Goal: Task Accomplishment & Management: Manage account settings

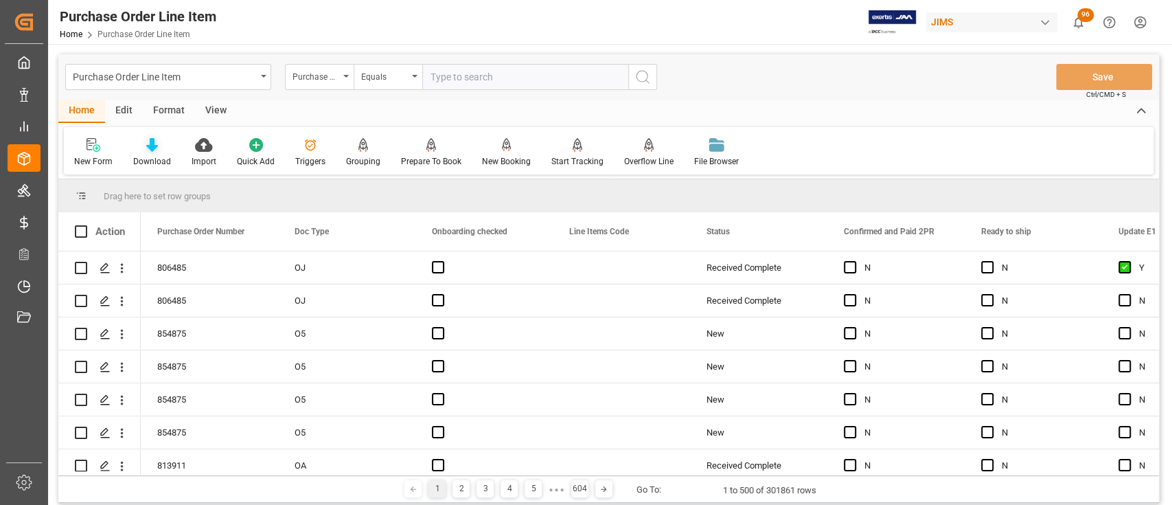
click at [151, 149] on icon at bounding box center [152, 145] width 12 height 14
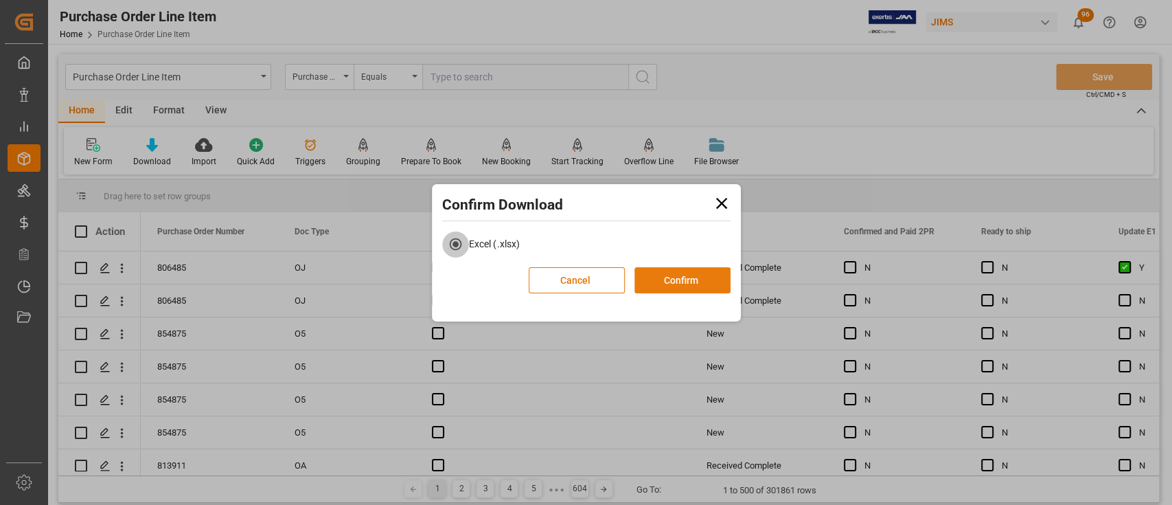
click at [675, 286] on button "Confirm" at bounding box center [683, 280] width 96 height 26
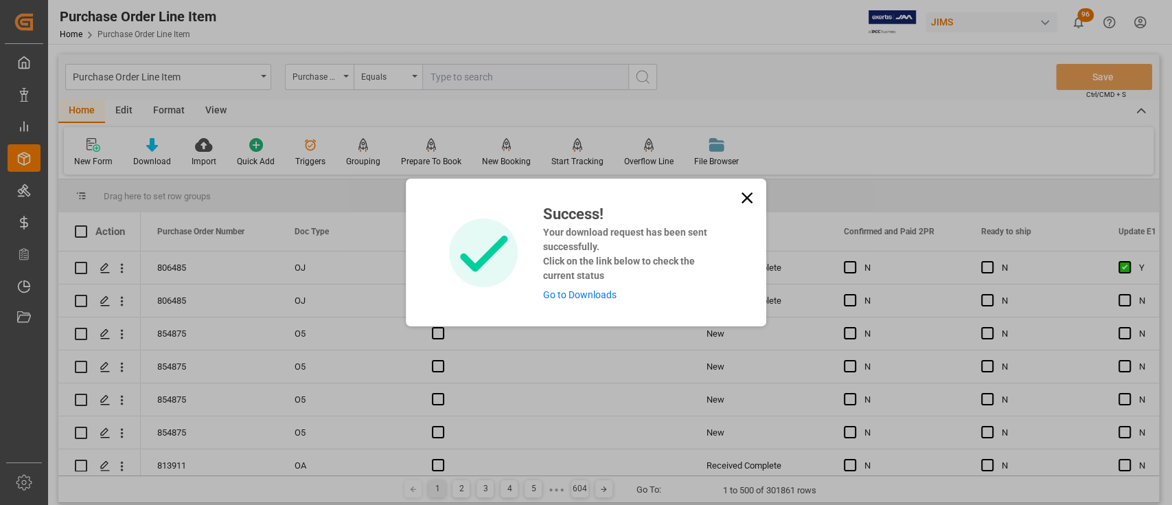
click at [587, 297] on link "Go to Downloads" at bounding box center [579, 294] width 73 height 11
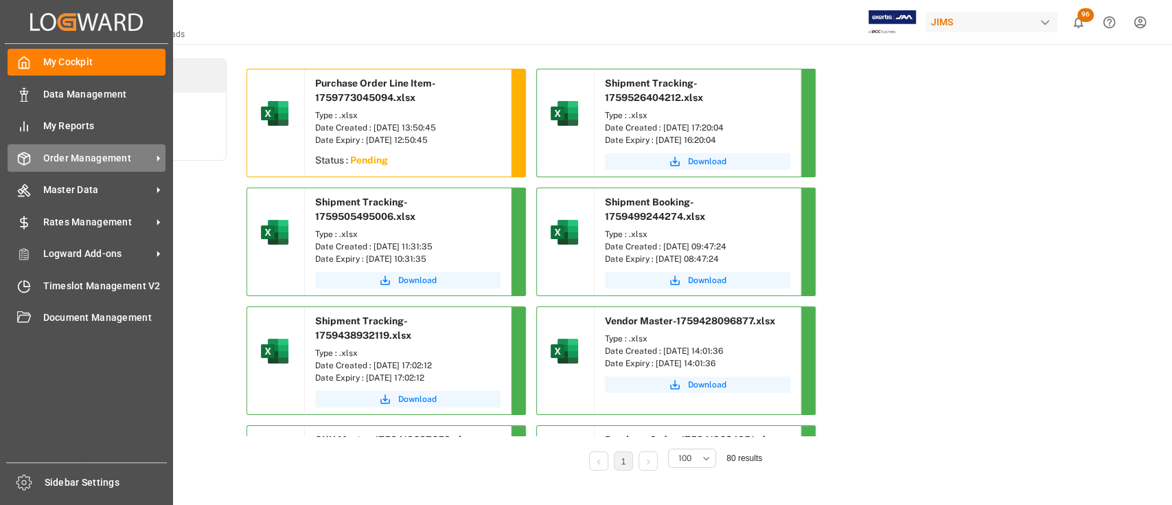
click at [85, 157] on span "Order Management" at bounding box center [97, 158] width 109 height 14
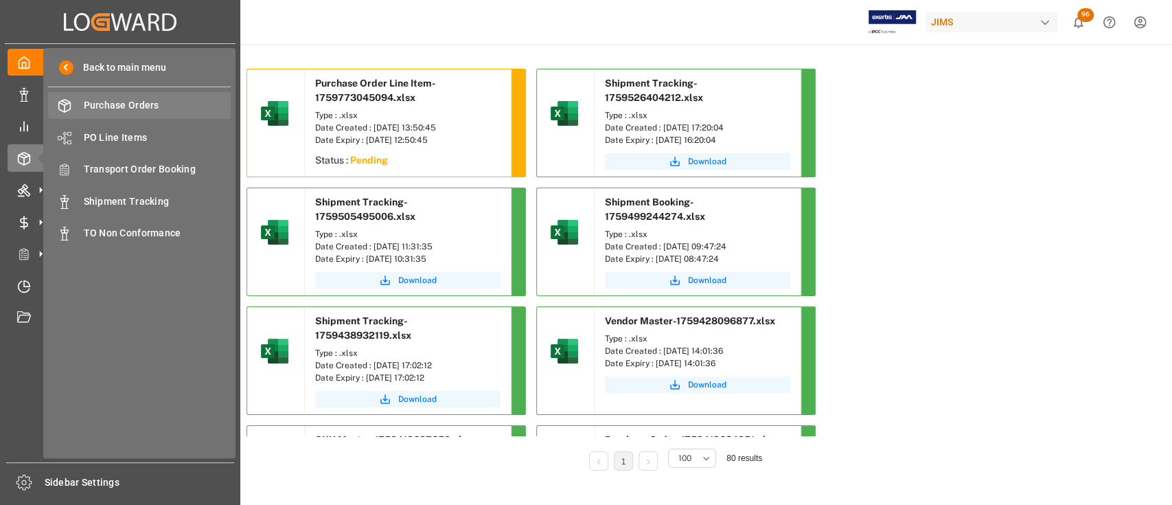
click at [122, 108] on span "Purchase Orders" at bounding box center [158, 105] width 148 height 14
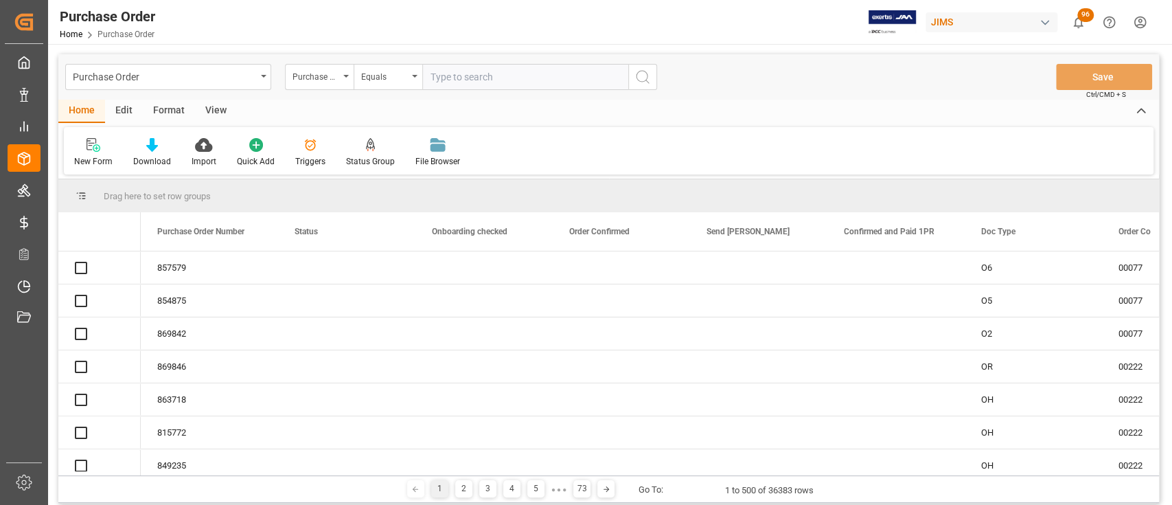
click at [150, 148] on icon at bounding box center [152, 145] width 12 height 14
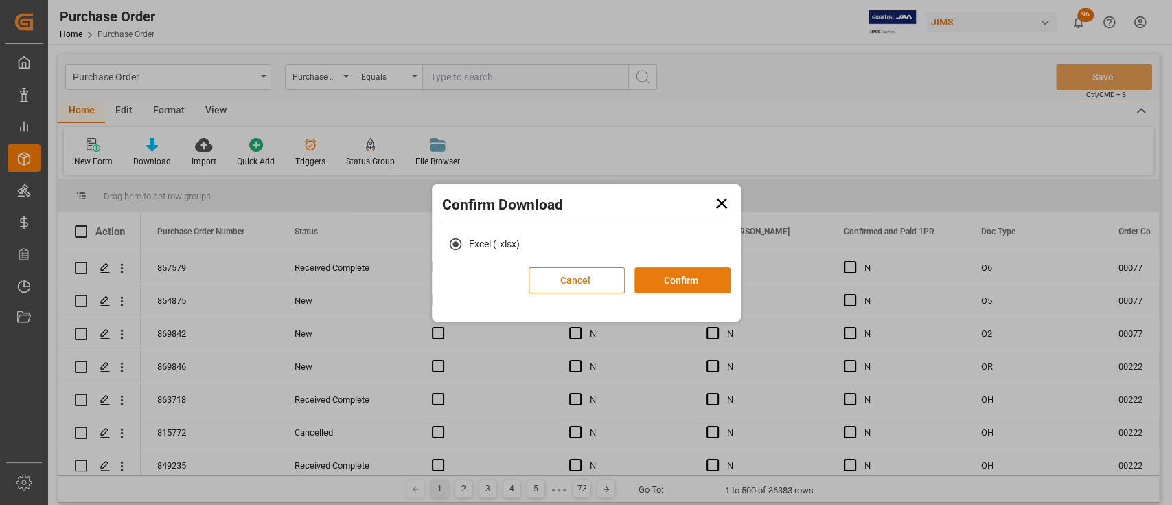
click at [698, 288] on button "Confirm" at bounding box center [683, 280] width 96 height 26
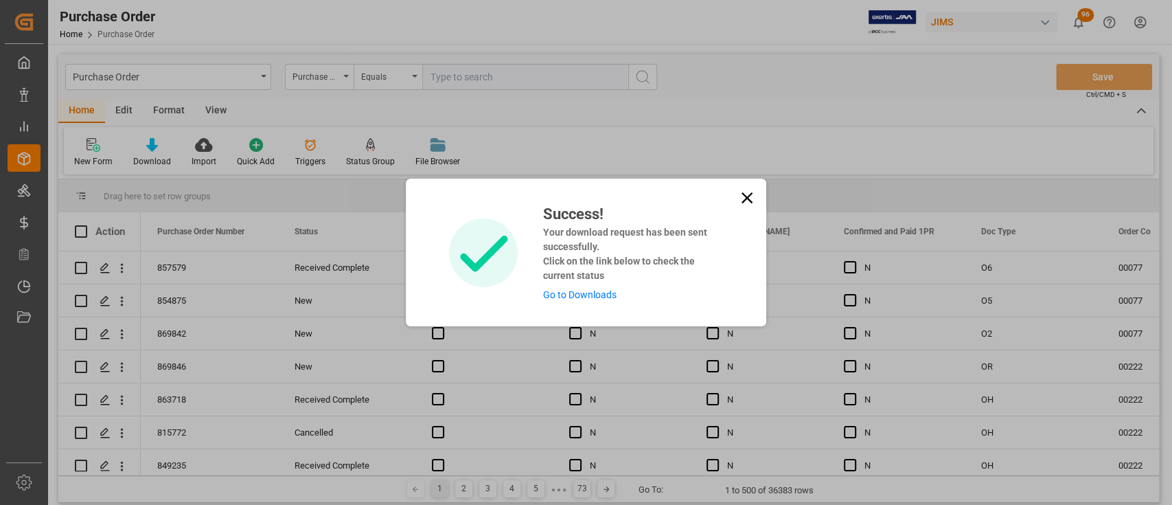
click at [601, 294] on link "Go to Downloads" at bounding box center [579, 294] width 73 height 11
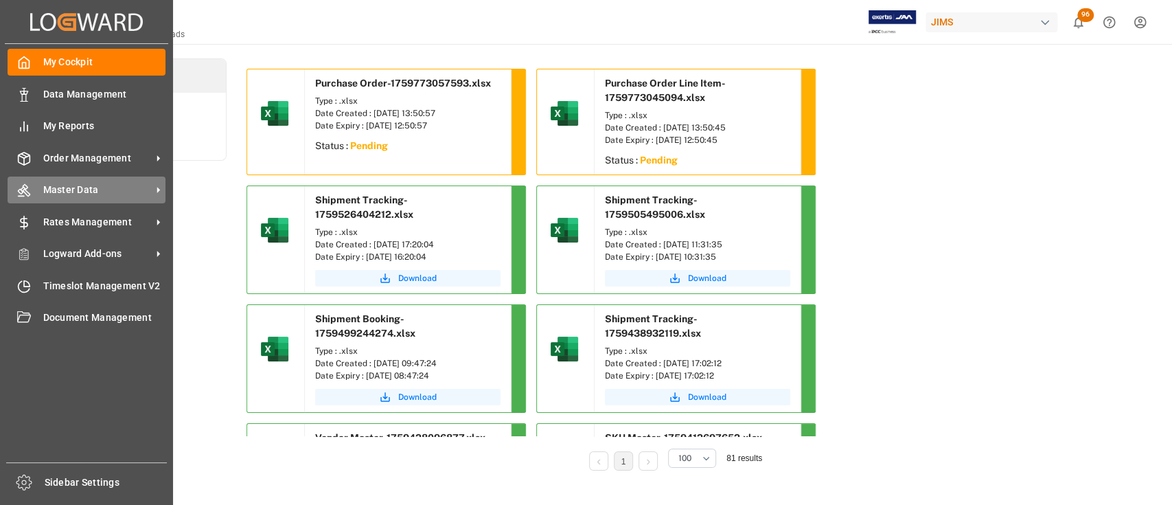
click at [95, 180] on div "Master Data Master Data" at bounding box center [87, 190] width 158 height 27
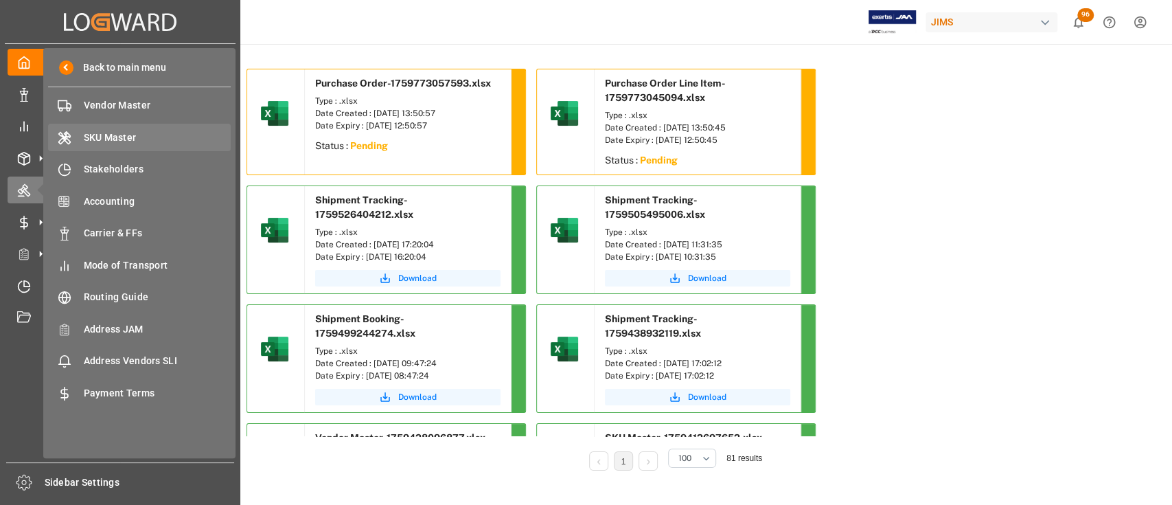
click at [110, 133] on span "SKU Master" at bounding box center [158, 138] width 148 height 14
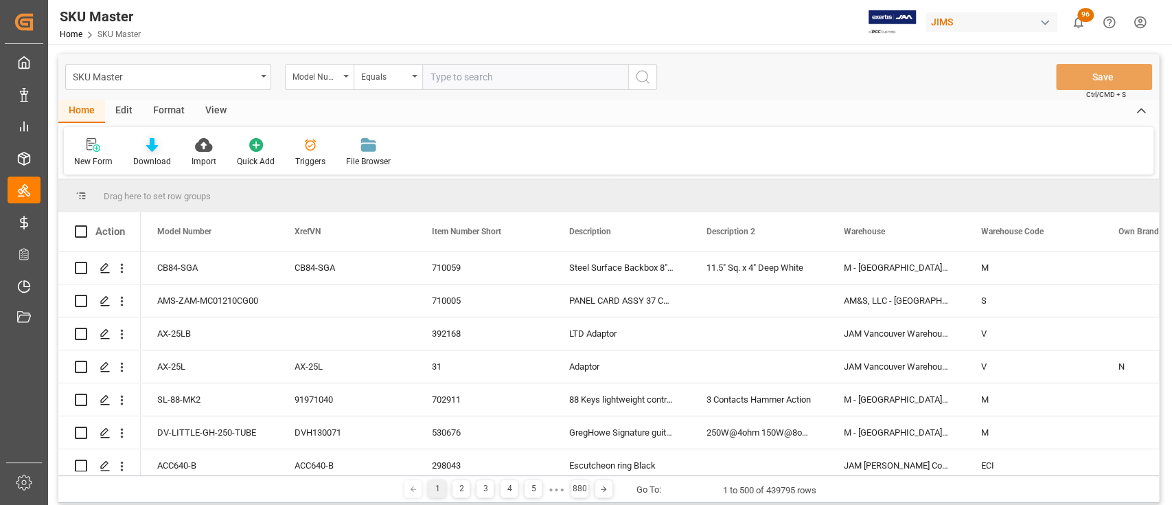
click at [151, 140] on icon at bounding box center [152, 145] width 12 height 14
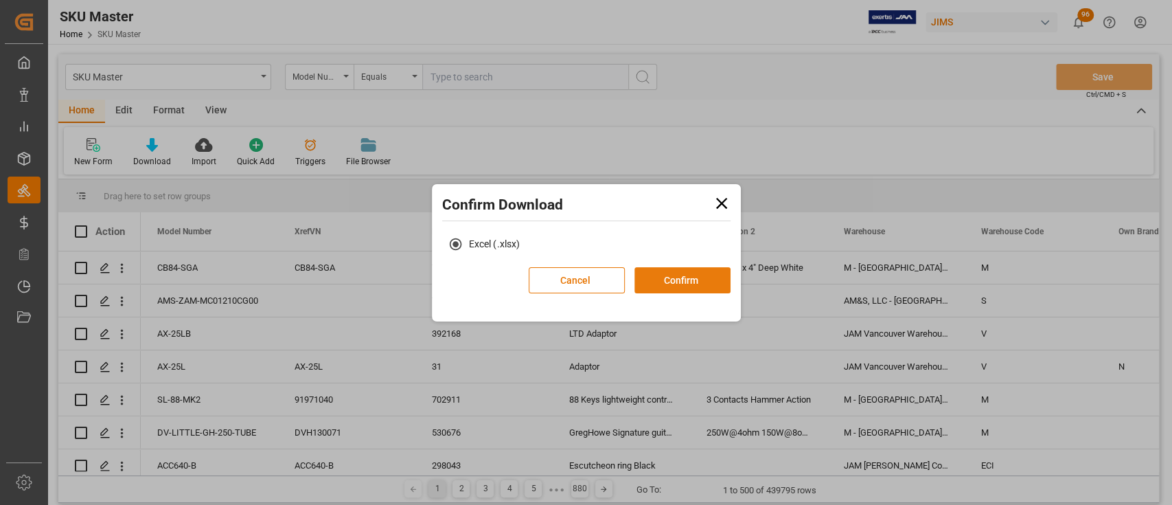
click at [681, 280] on button "Confirm" at bounding box center [683, 280] width 96 height 26
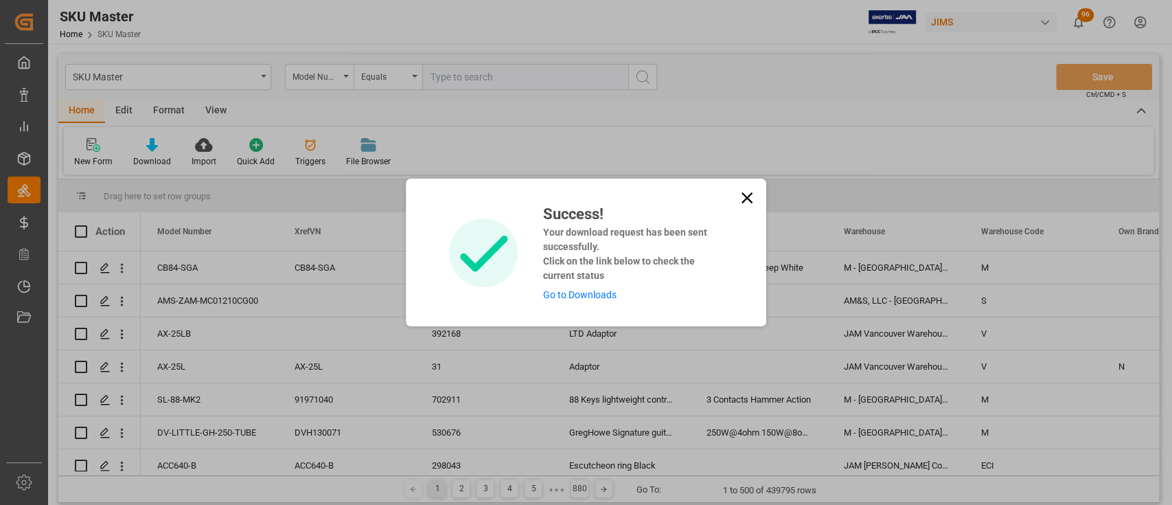
click at [255, 68] on div "Success! Your download request has been sent successfully. Click on the link be…" at bounding box center [586, 252] width 1172 height 505
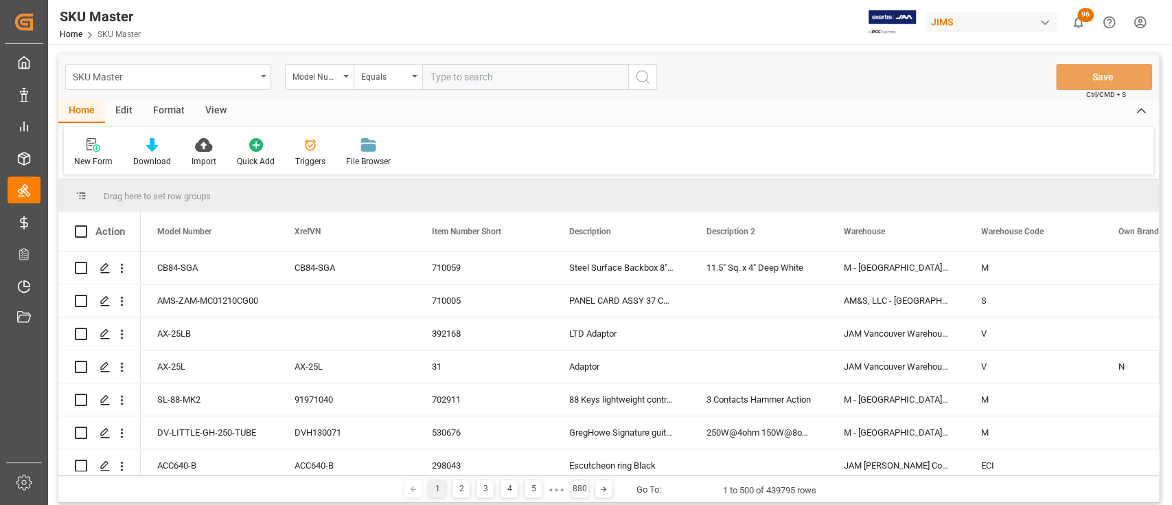
click at [264, 80] on div "SKU Master" at bounding box center [168, 77] width 206 height 26
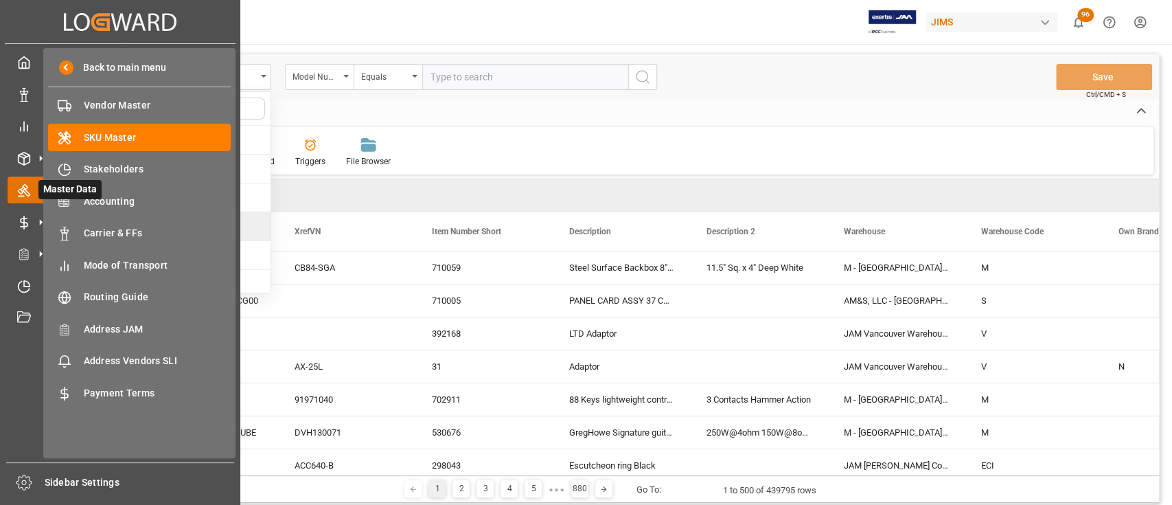
click at [16, 196] on div at bounding box center [19, 190] width 23 height 14
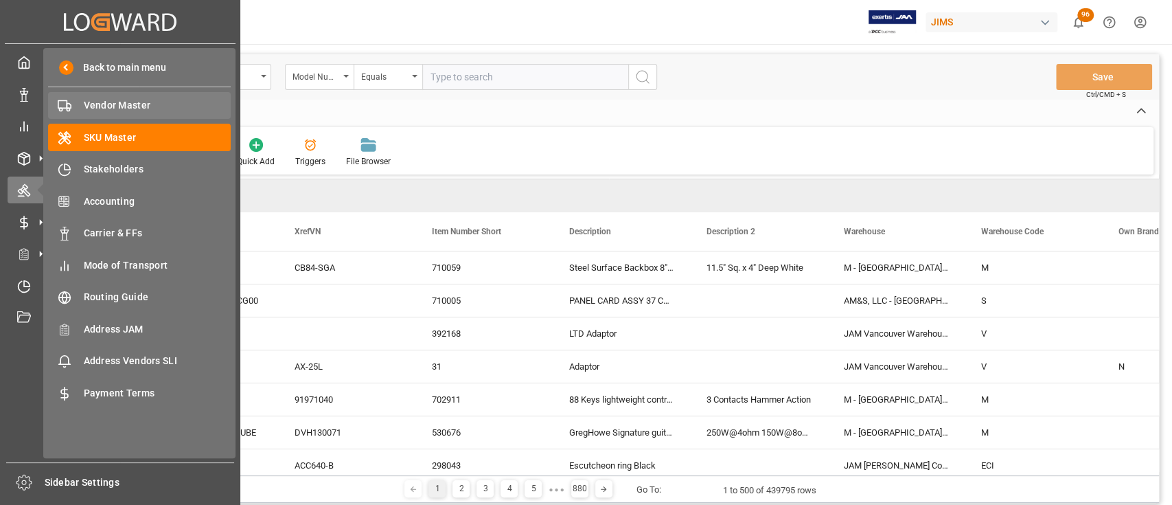
click at [93, 107] on span "Vendor Master" at bounding box center [158, 105] width 148 height 14
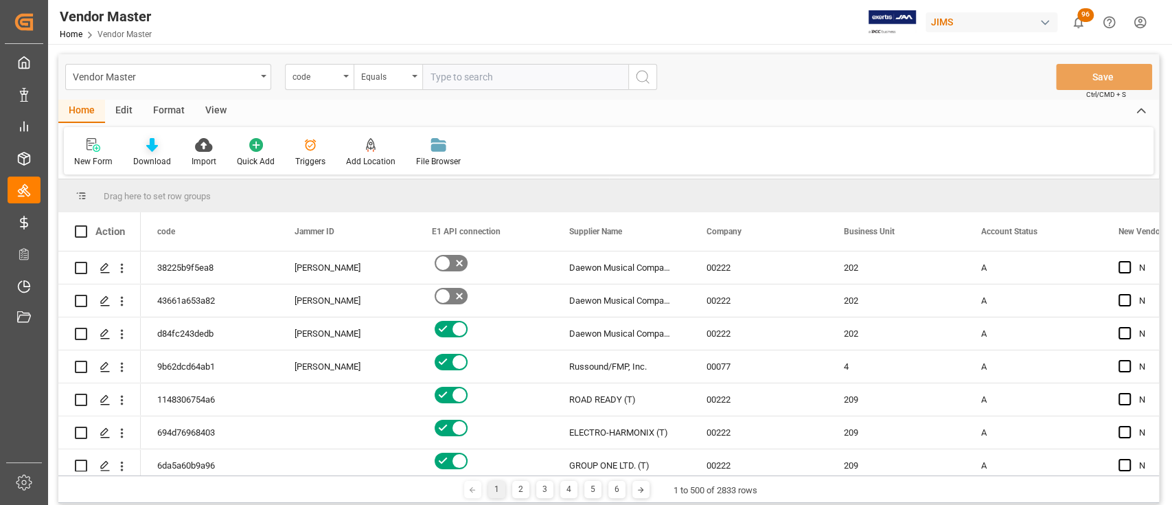
click at [148, 144] on icon at bounding box center [152, 145] width 12 height 14
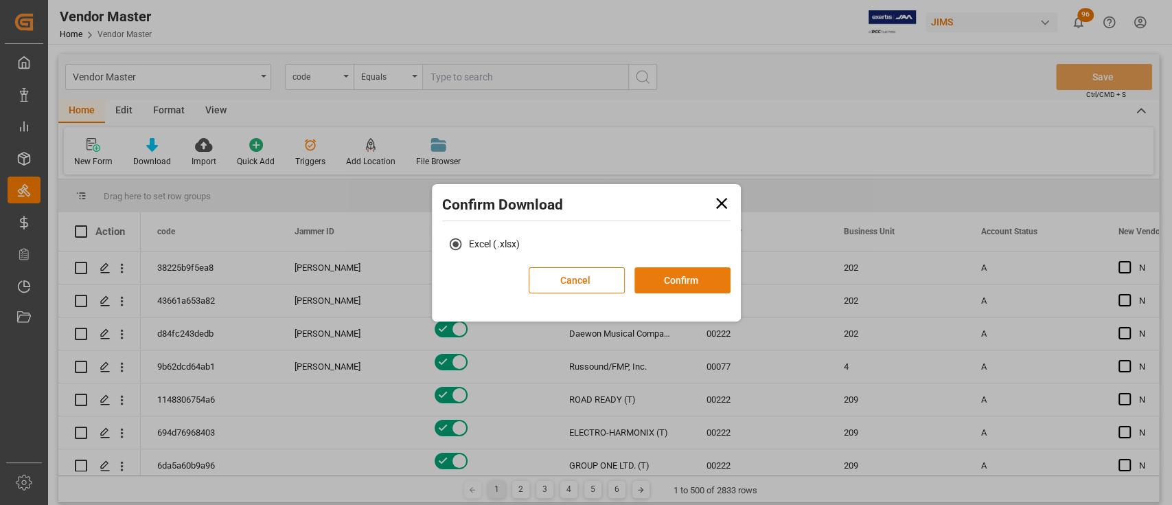
click at [681, 277] on button "Confirm" at bounding box center [683, 280] width 96 height 26
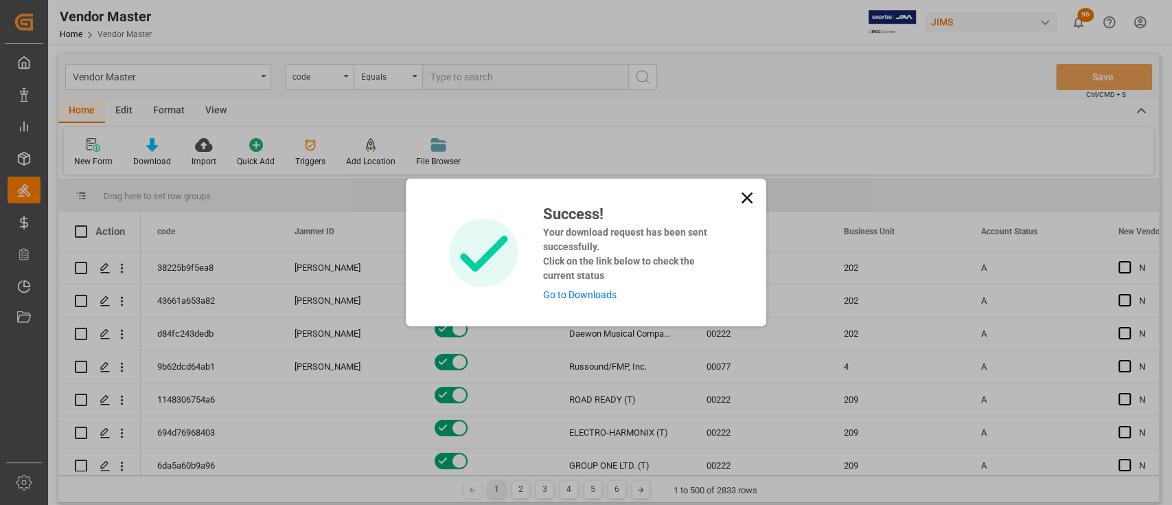
click at [571, 293] on link "Go to Downloads" at bounding box center [579, 294] width 73 height 11
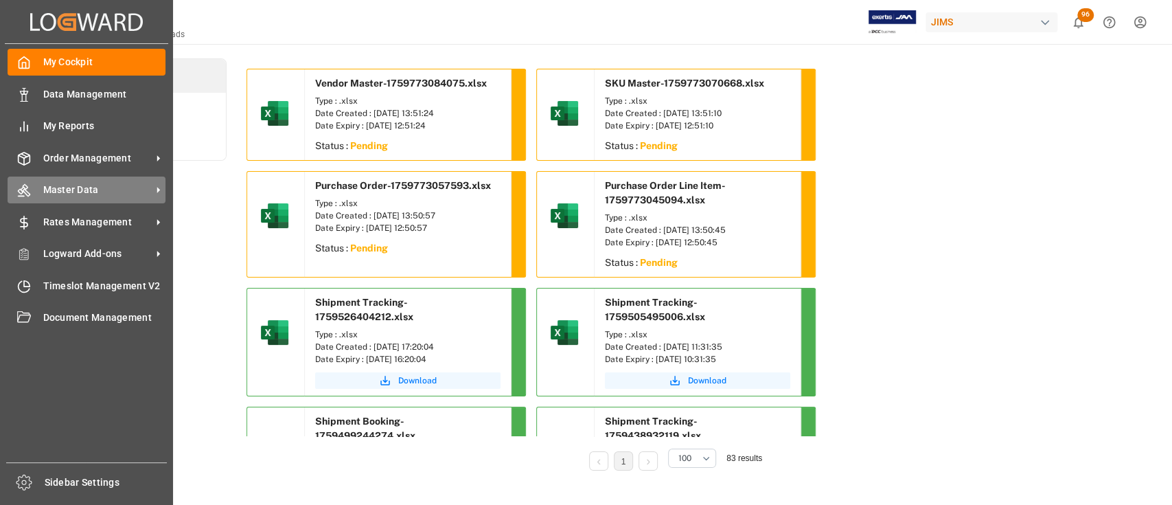
click at [79, 190] on span "Master Data" at bounding box center [97, 190] width 109 height 14
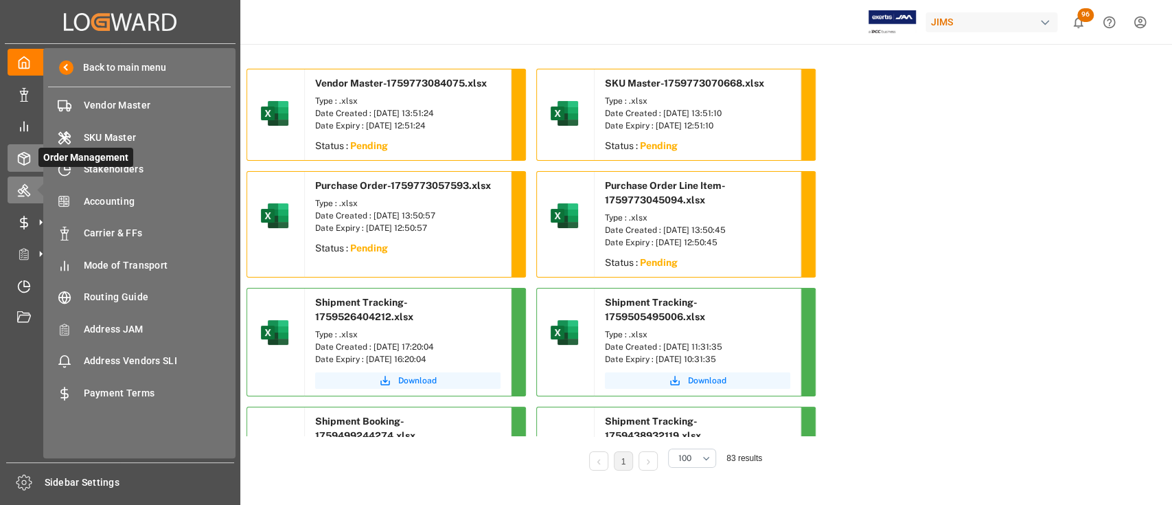
click at [26, 155] on icon at bounding box center [24, 159] width 14 height 14
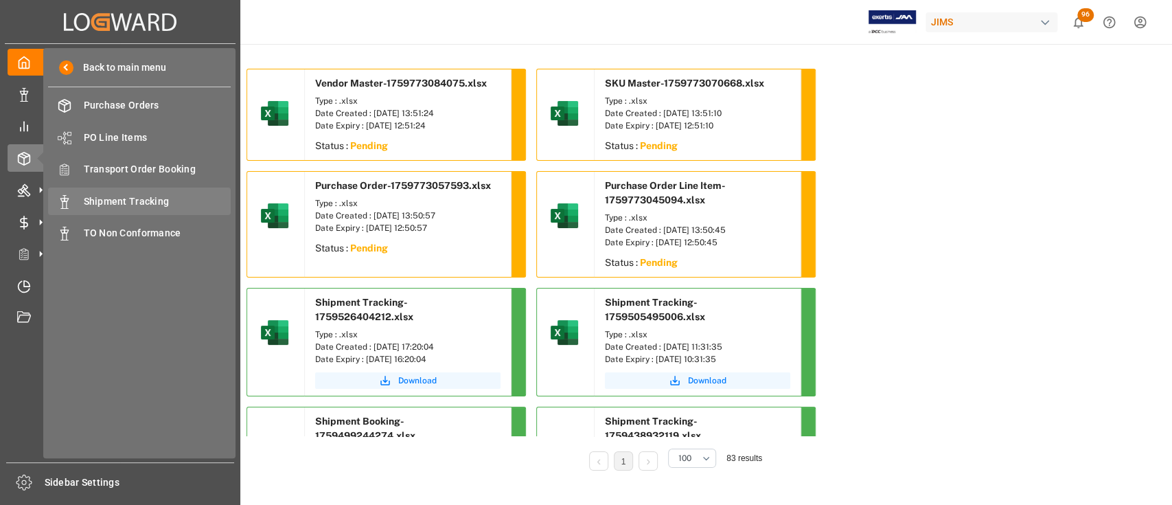
click at [110, 203] on span "Shipment Tracking" at bounding box center [158, 201] width 148 height 14
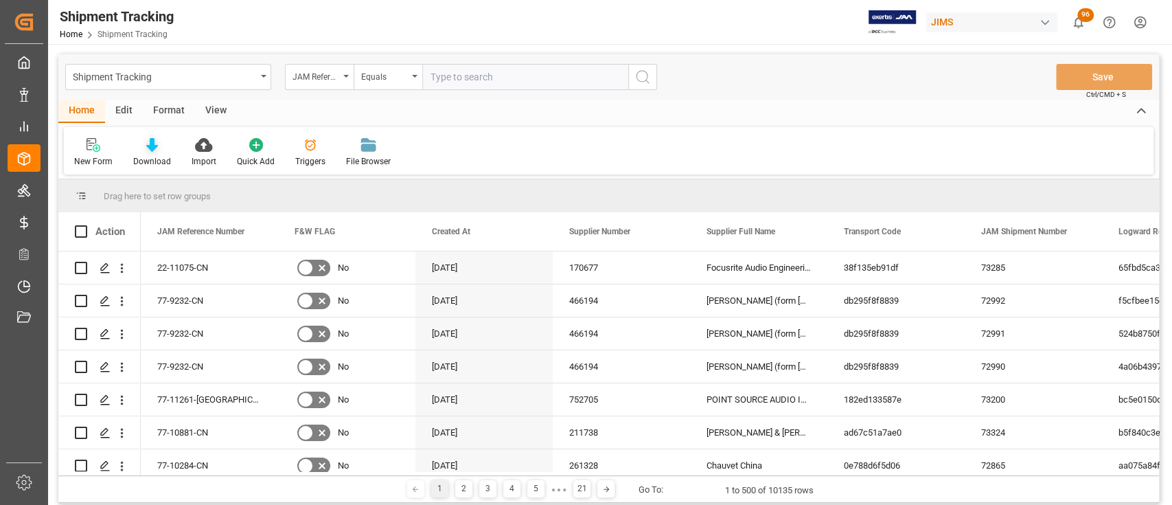
click at [148, 147] on icon at bounding box center [152, 145] width 12 height 14
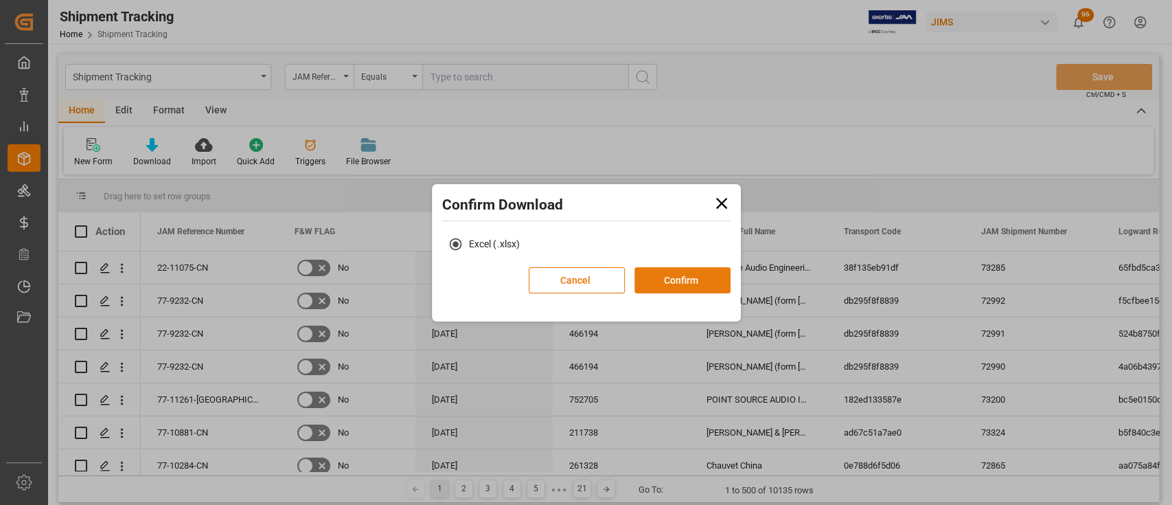
click at [696, 277] on button "Confirm" at bounding box center [683, 280] width 96 height 26
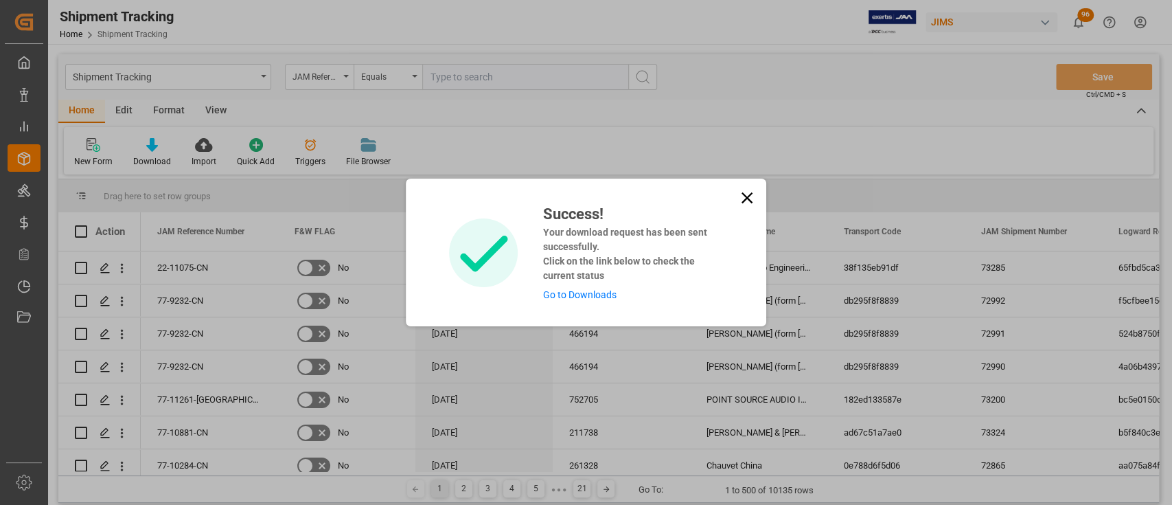
click at [591, 293] on link "Go to Downloads" at bounding box center [579, 294] width 73 height 11
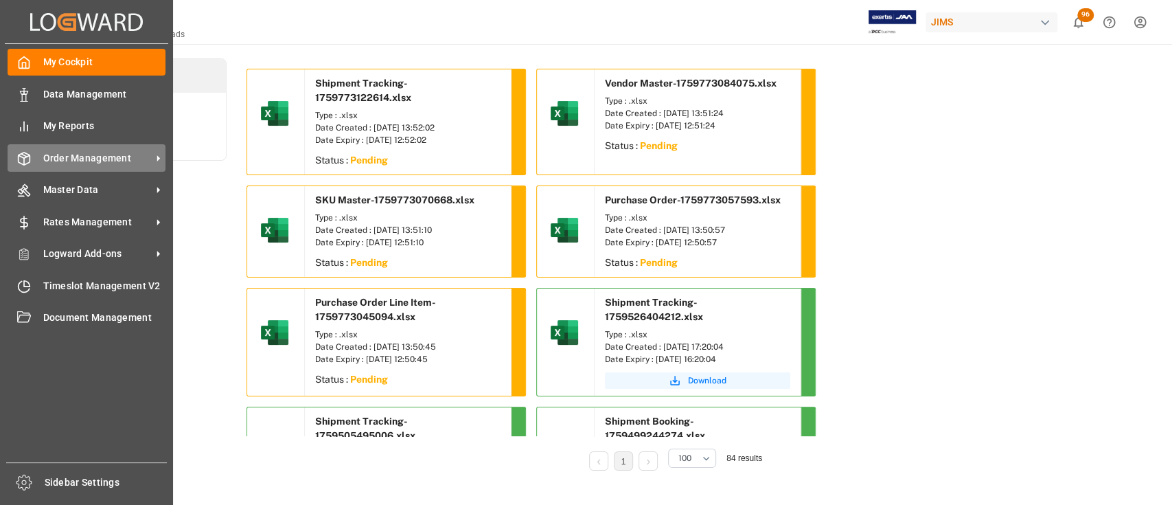
click at [89, 162] on span "Order Management" at bounding box center [97, 158] width 109 height 14
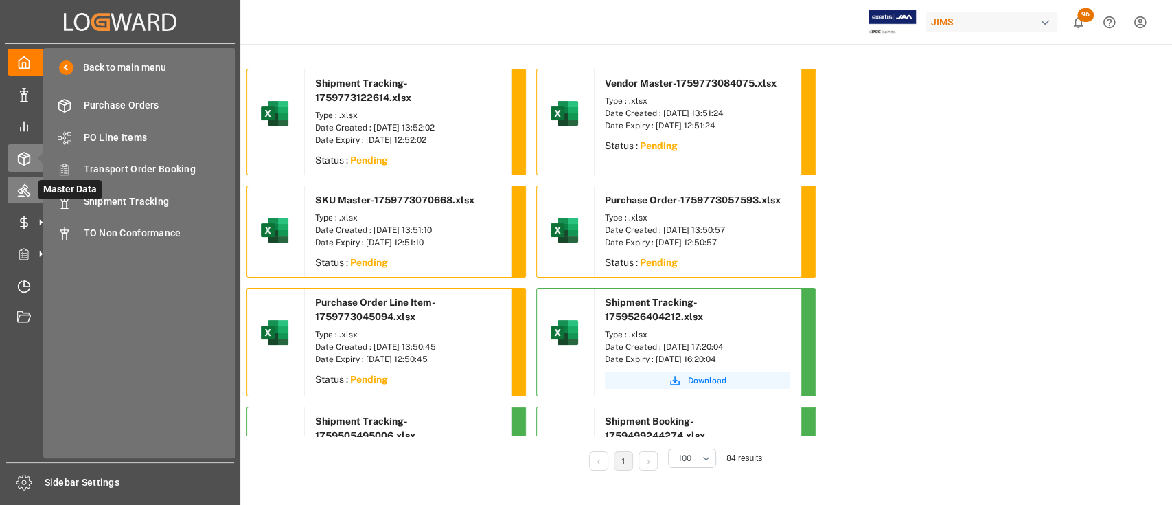
click at [36, 185] on icon at bounding box center [41, 190] width 14 height 14
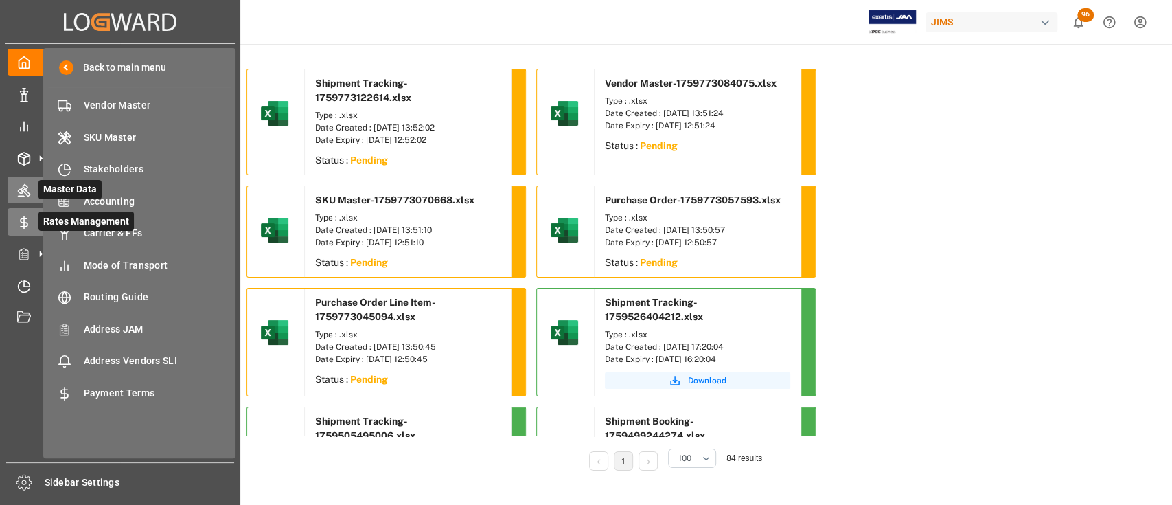
click at [34, 224] on icon at bounding box center [41, 222] width 14 height 14
click at [27, 195] on icon at bounding box center [24, 190] width 14 height 14
click at [25, 163] on icon at bounding box center [24, 159] width 14 height 14
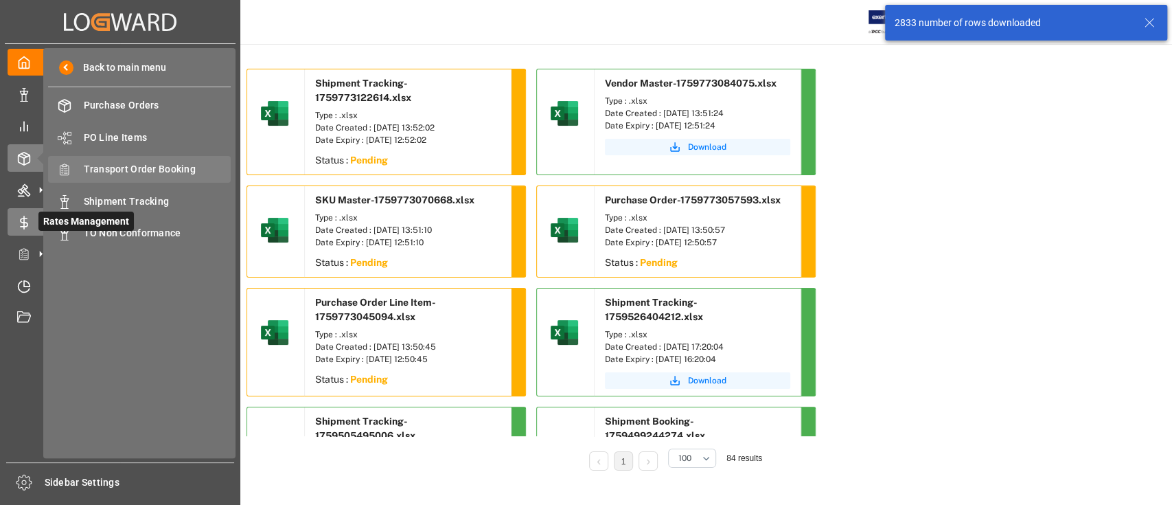
click at [151, 168] on span "Transport Order Booking" at bounding box center [158, 169] width 148 height 14
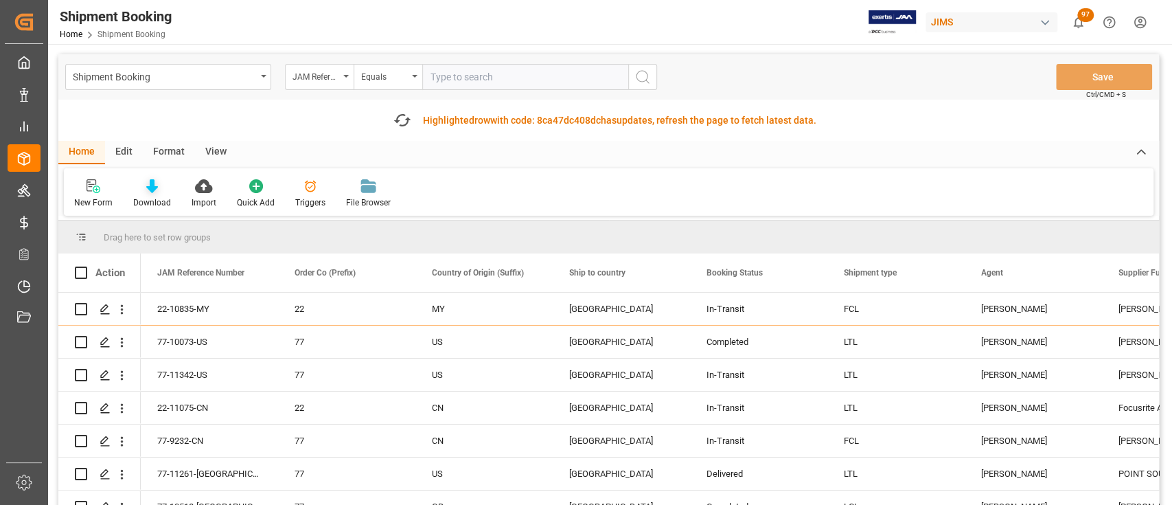
click at [146, 185] on icon at bounding box center [152, 186] width 12 height 14
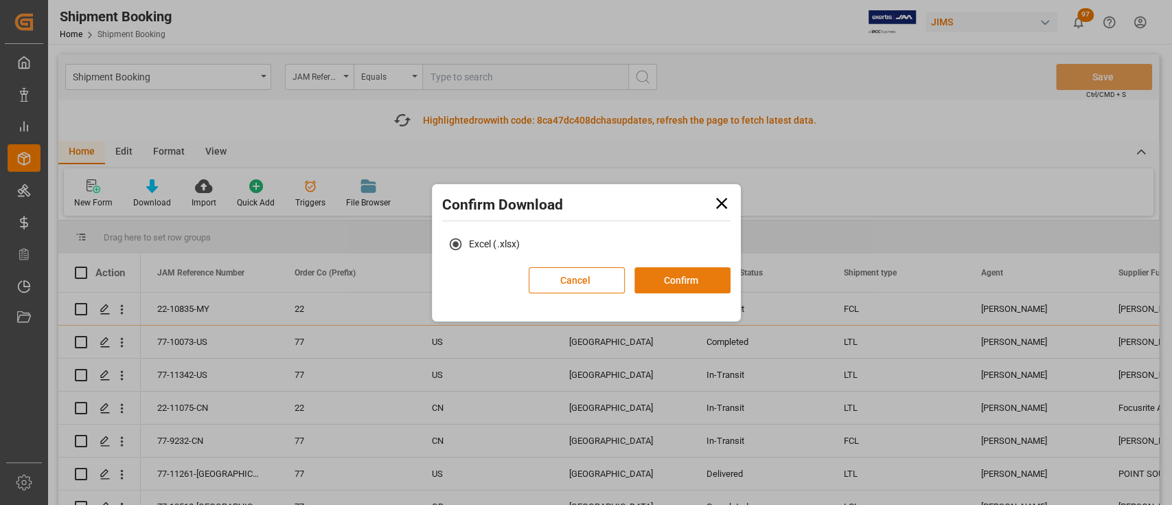
click at [656, 275] on button "Confirm" at bounding box center [683, 280] width 96 height 26
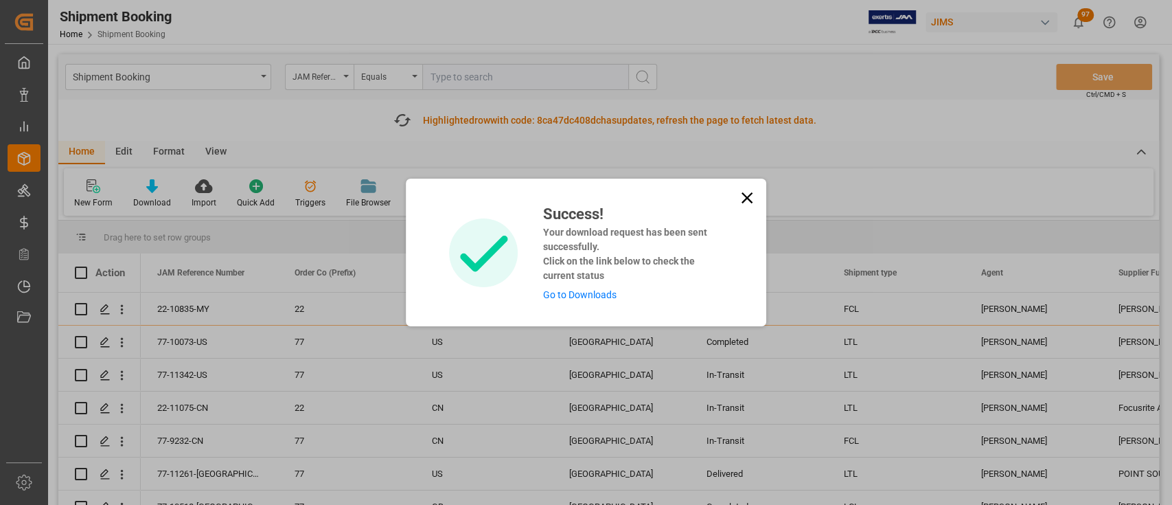
click at [582, 291] on link "Go to Downloads" at bounding box center [579, 294] width 73 height 11
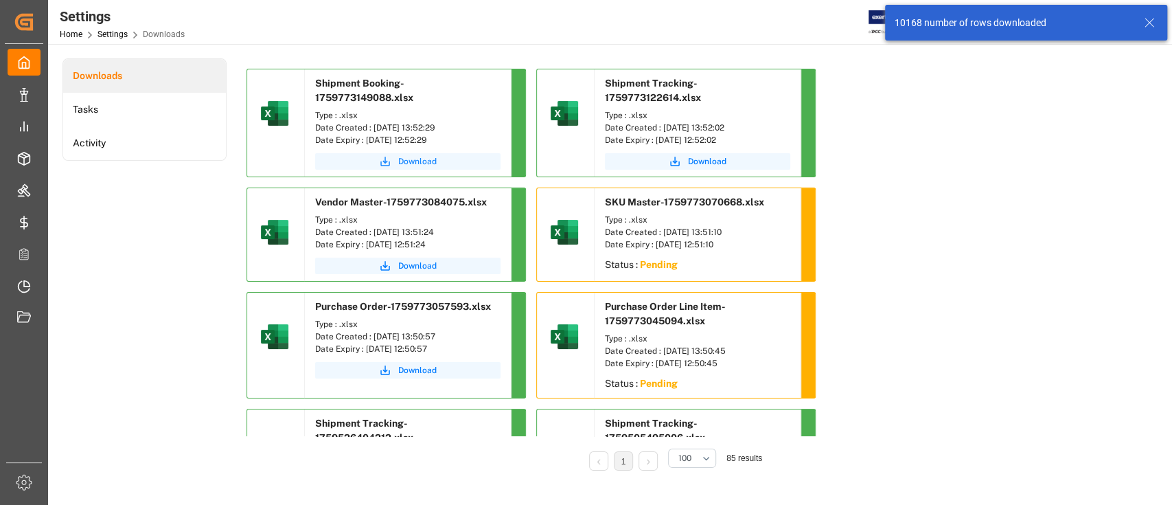
click at [413, 156] on span "Download" at bounding box center [417, 161] width 38 height 12
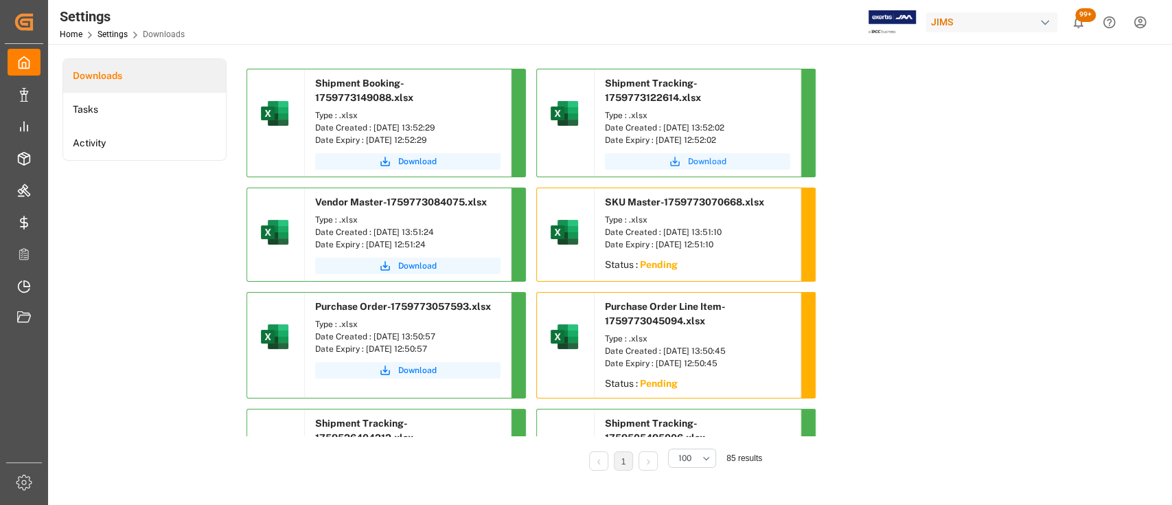
click at [706, 162] on span "Download" at bounding box center [707, 161] width 38 height 12
click at [420, 266] on span "Download" at bounding box center [417, 266] width 38 height 12
click at [419, 372] on span "Download" at bounding box center [417, 370] width 38 height 12
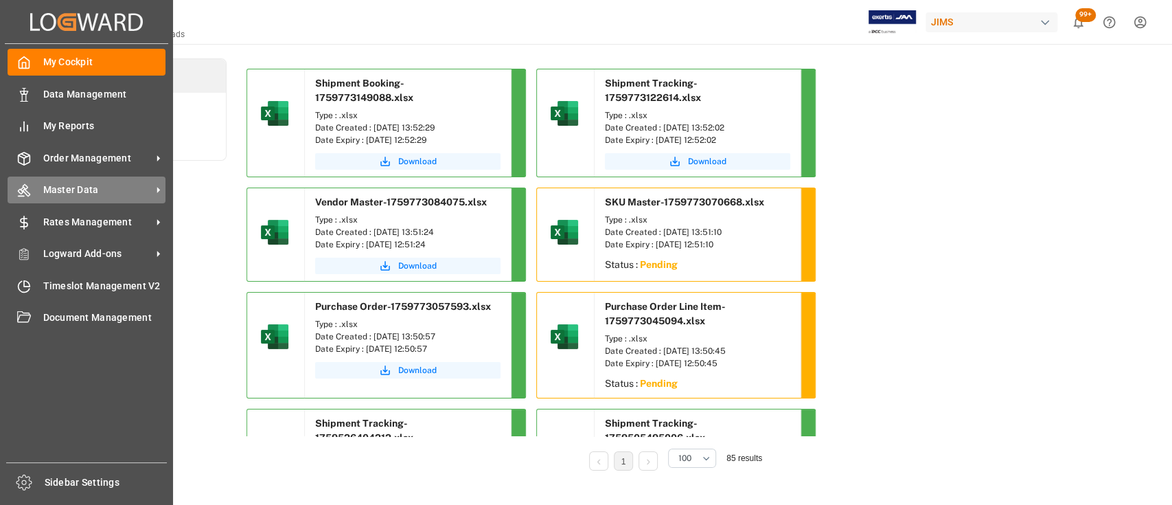
click at [104, 185] on span "Master Data" at bounding box center [97, 190] width 109 height 14
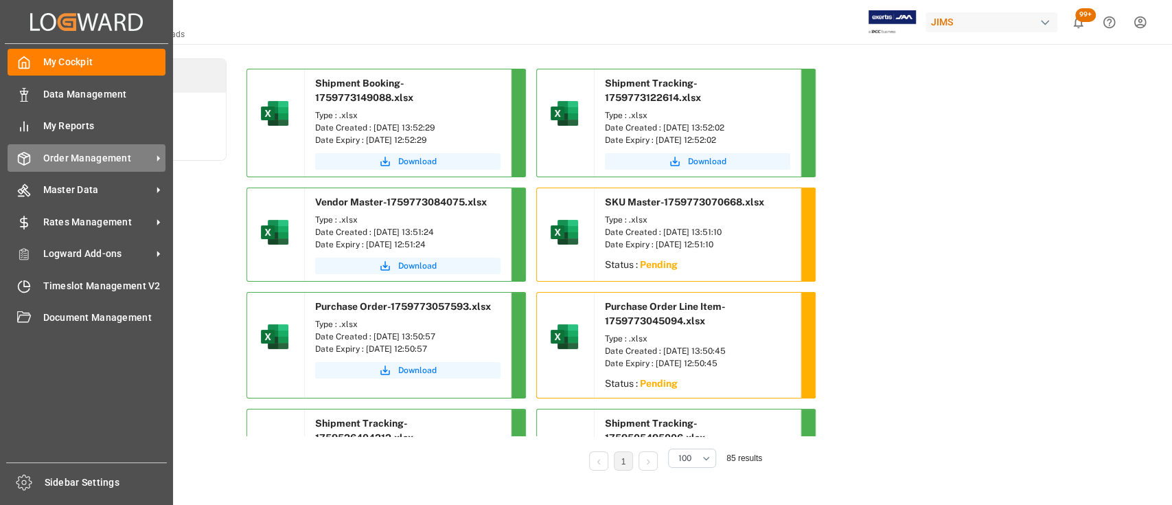
click at [74, 162] on span "Order Management" at bounding box center [97, 158] width 109 height 14
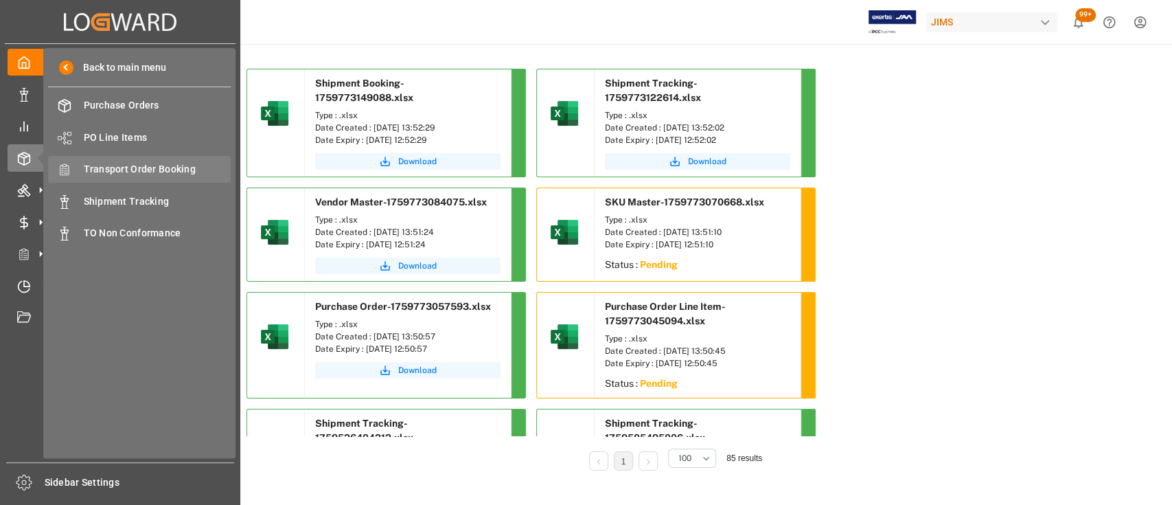
click at [136, 164] on span "Transport Order Booking" at bounding box center [158, 169] width 148 height 14
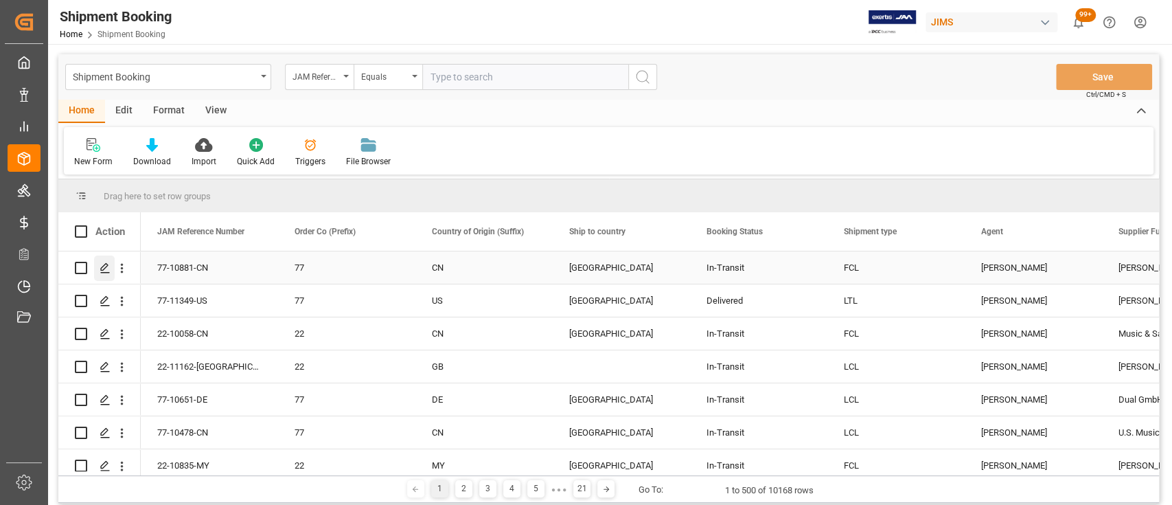
click at [104, 268] on icon "Press SPACE to select this row." at bounding box center [105, 267] width 11 height 11
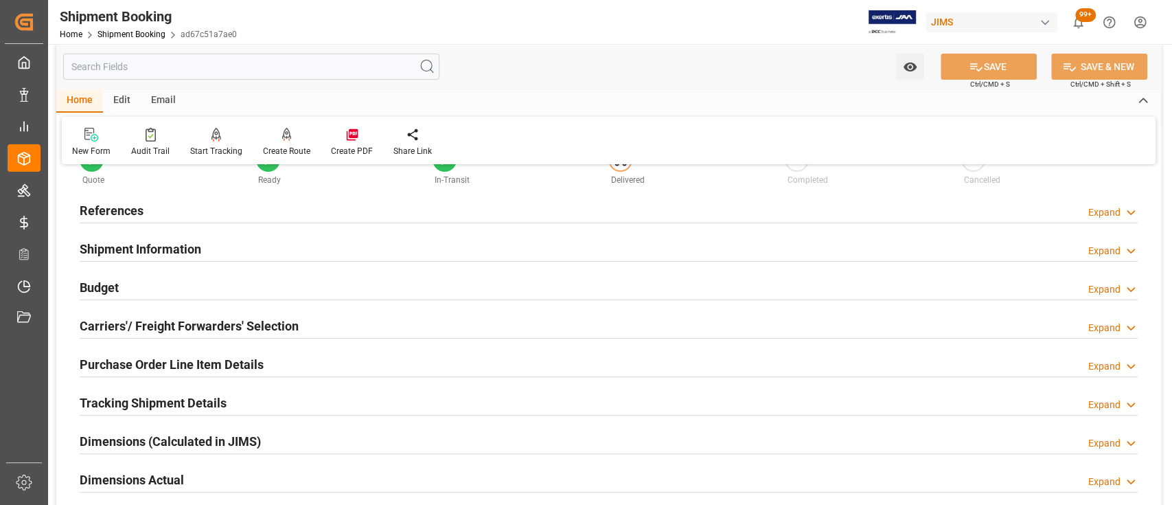
scroll to position [91, 0]
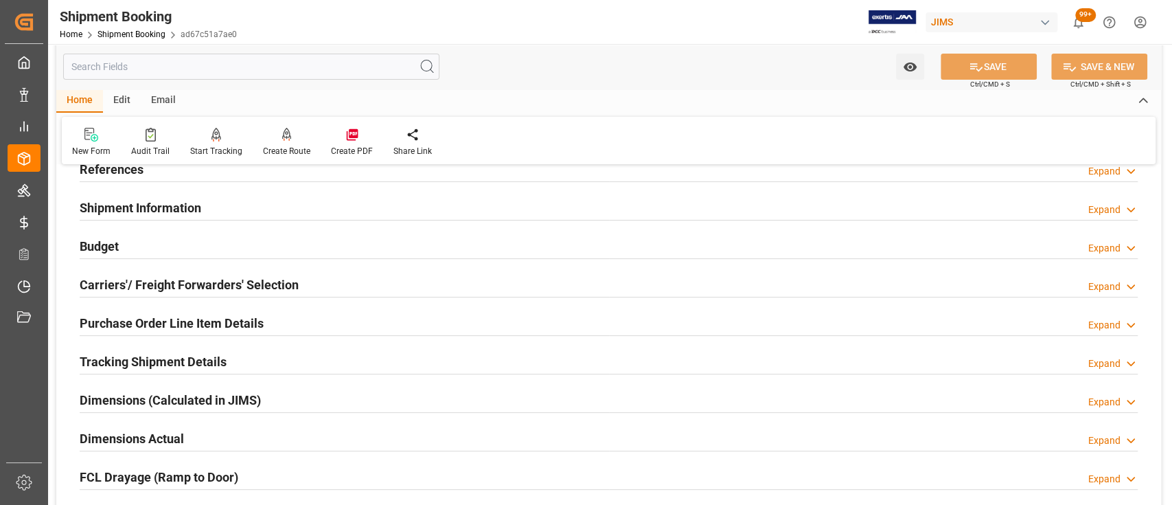
click at [114, 247] on h2 "Budget" at bounding box center [99, 246] width 39 height 19
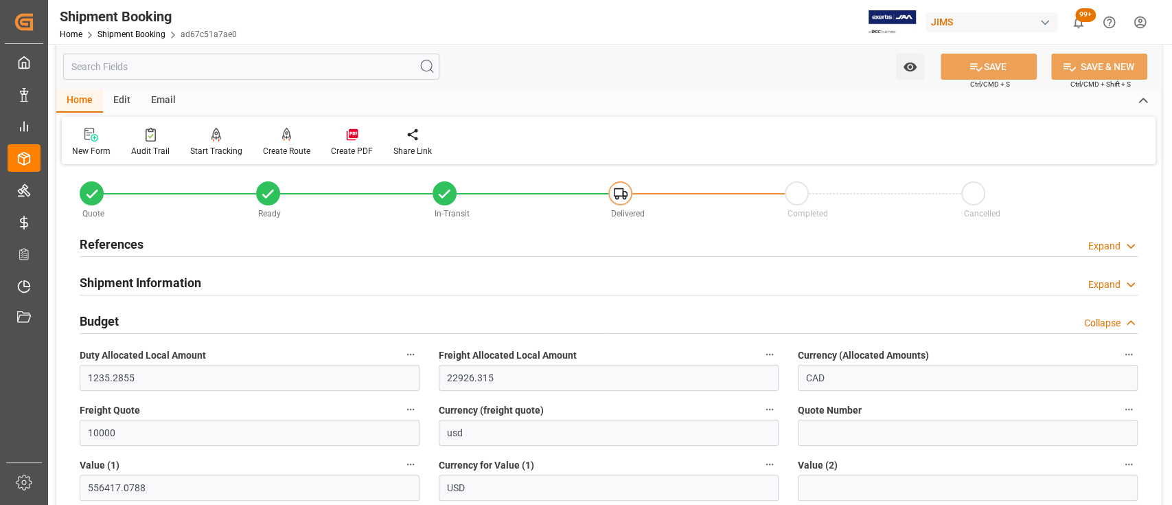
scroll to position [0, 0]
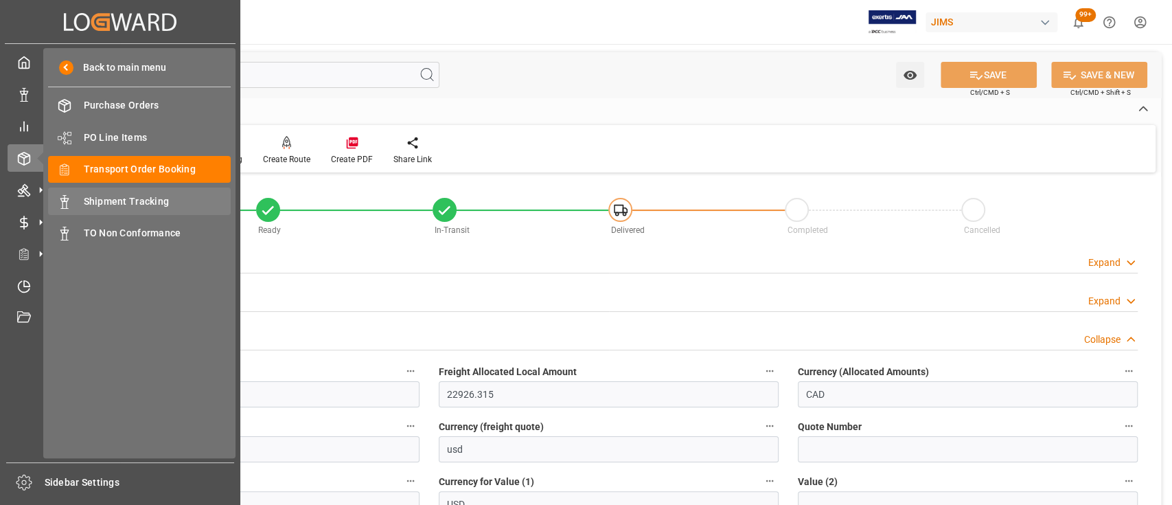
click at [128, 202] on span "Shipment Tracking" at bounding box center [158, 201] width 148 height 14
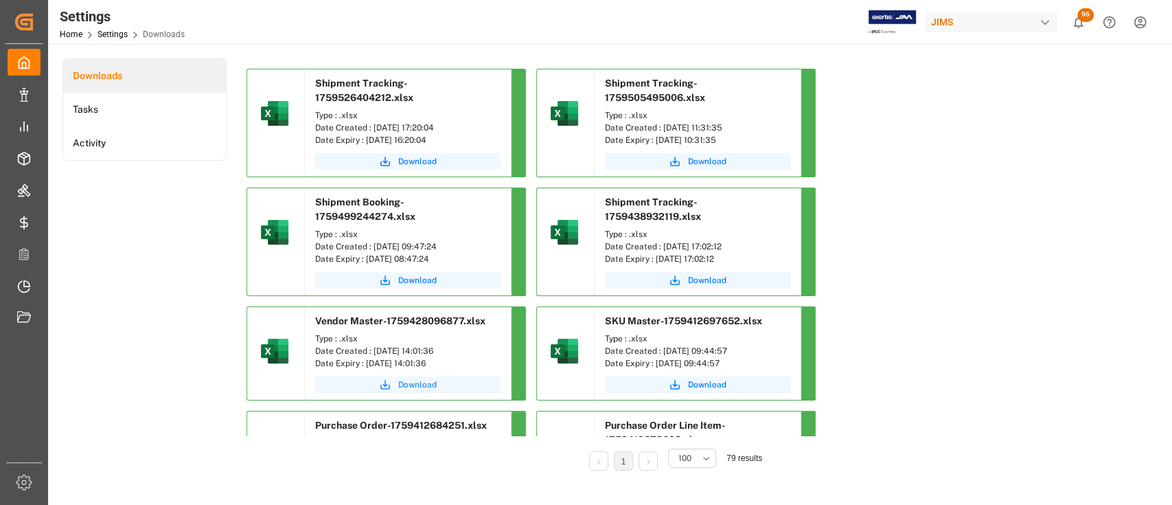
click at [405, 196] on span "Download" at bounding box center [417, 384] width 38 height 12
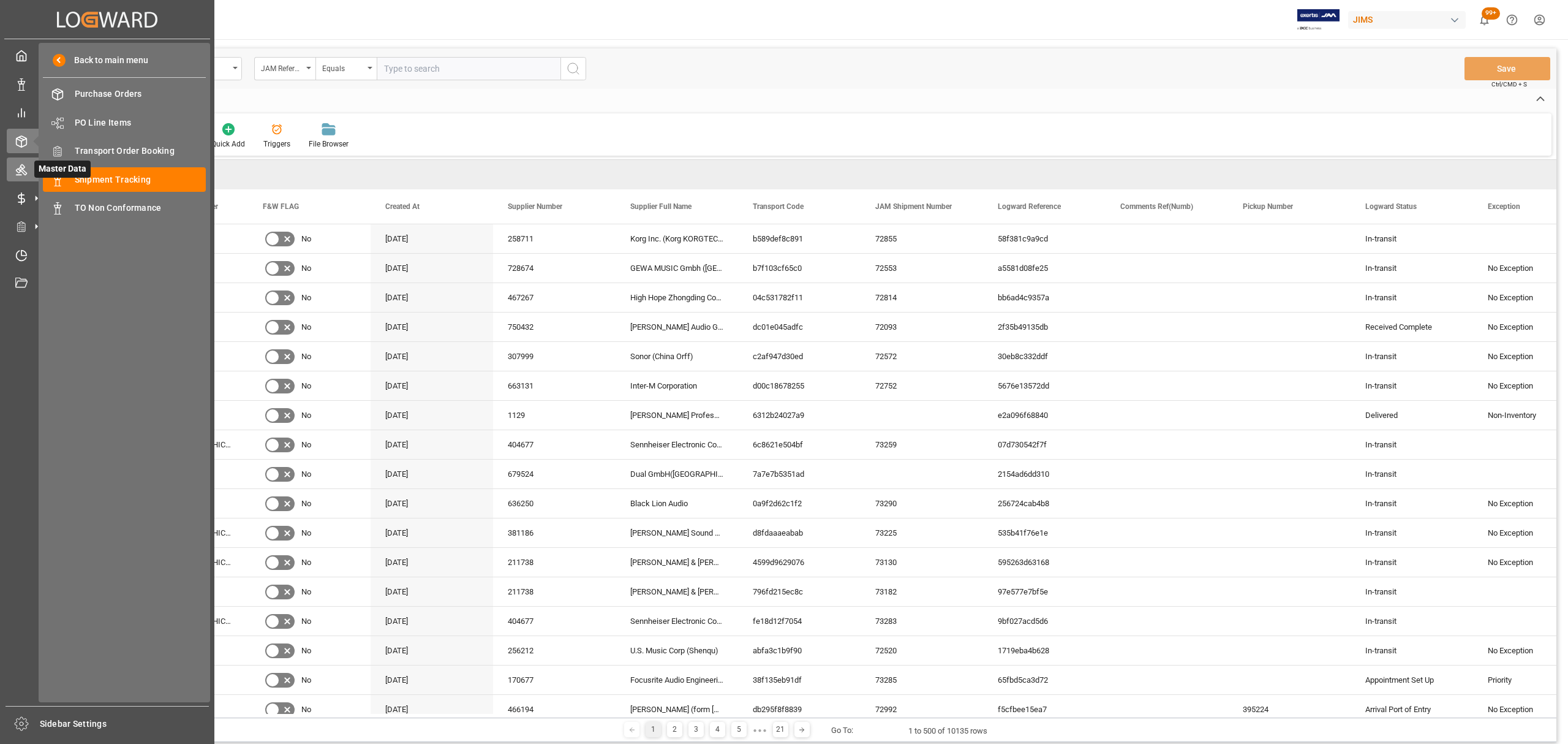
click at [21, 165] on icon at bounding box center [21, 170] width 11 height 11
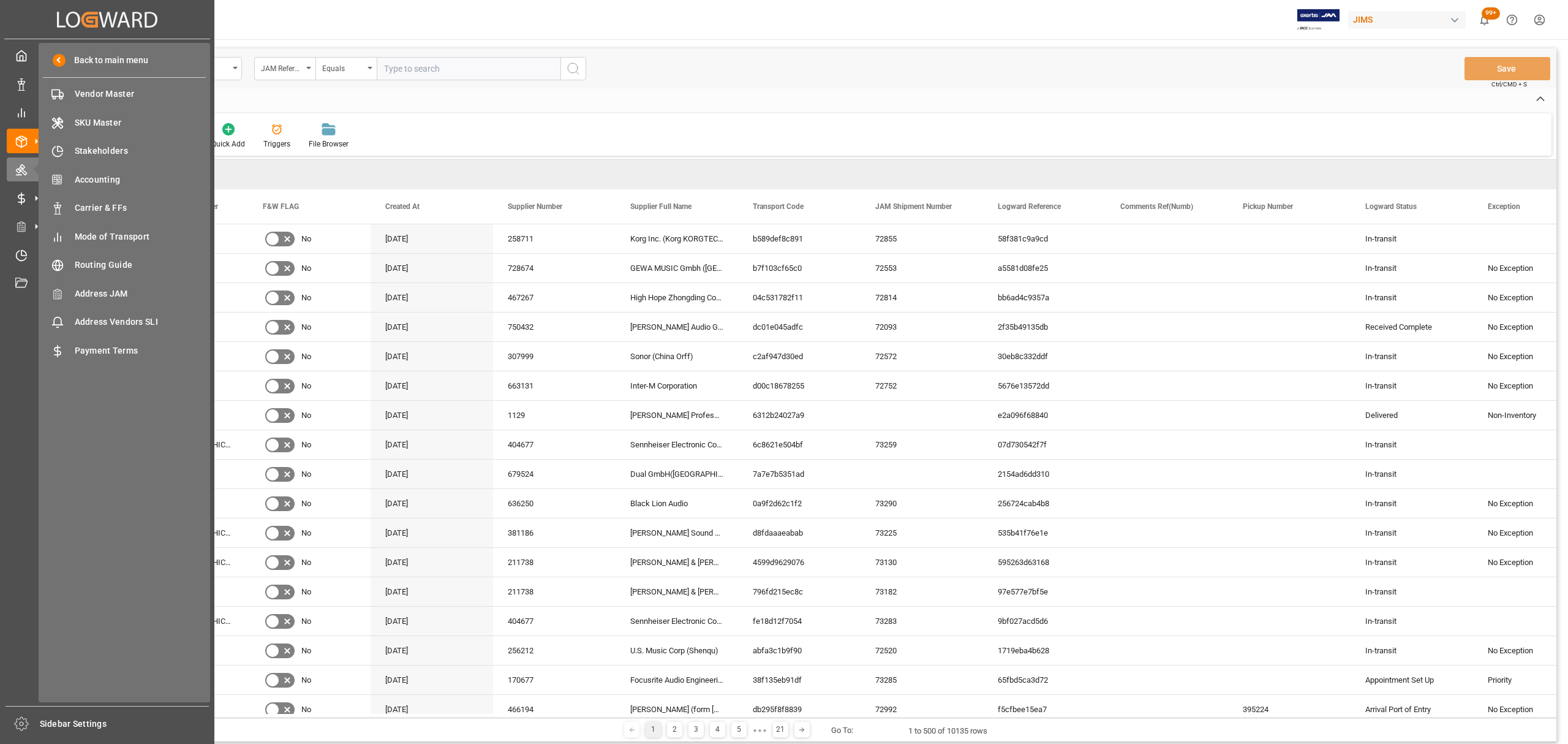
drag, startPoint x: 111, startPoint y: 91, endPoint x: 275, endPoint y: 283, distance: 252.5
click at [111, 91] on span "Vendor Master" at bounding box center [141, 94] width 132 height 12
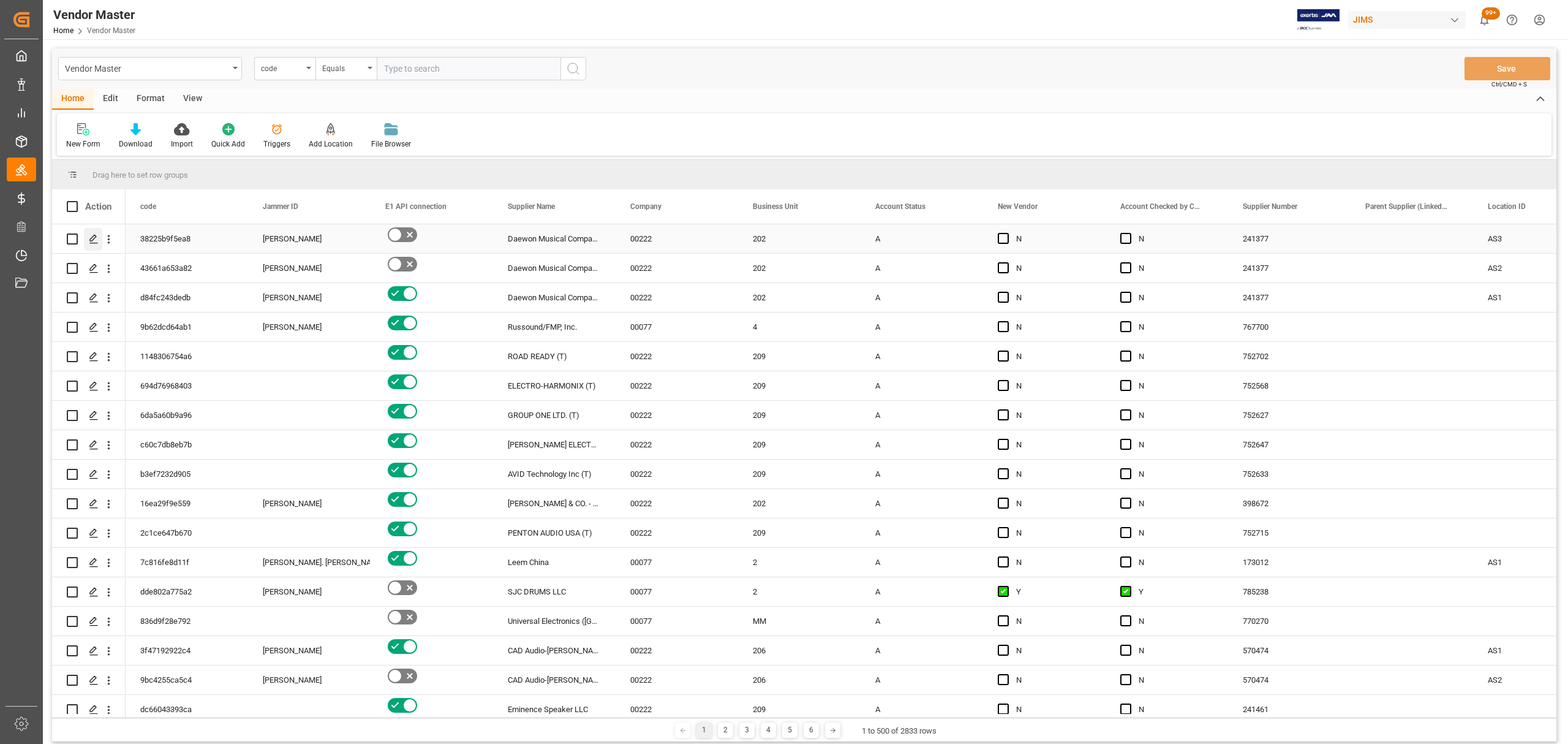
click at [88, 238] on div "Press SPACE to select this row." at bounding box center [93, 239] width 19 height 22
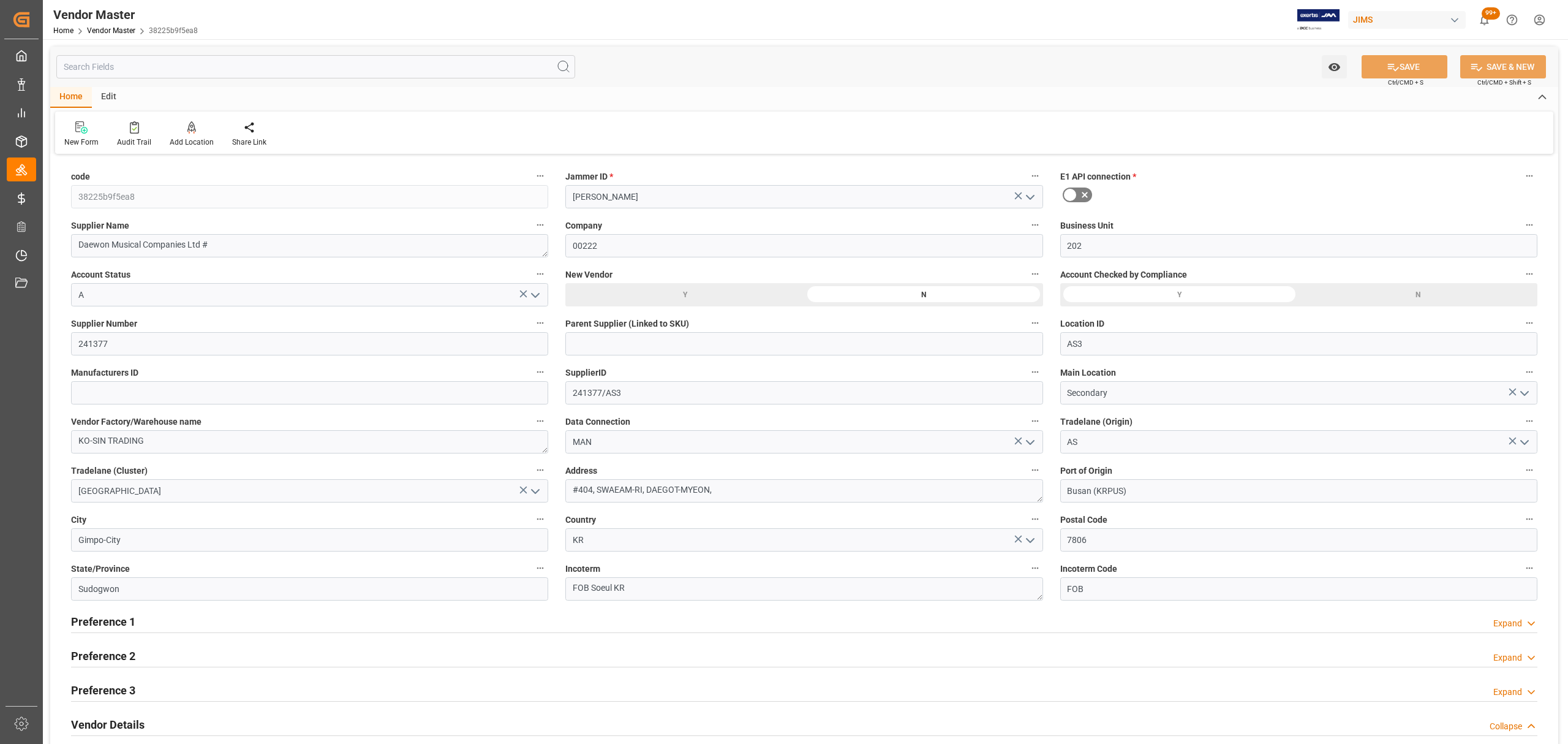
type input "[DATE] 15:34"
click at [107, 92] on div "Edit" at bounding box center [109, 97] width 34 height 21
click at [273, 130] on icon at bounding box center [279, 128] width 12 height 12
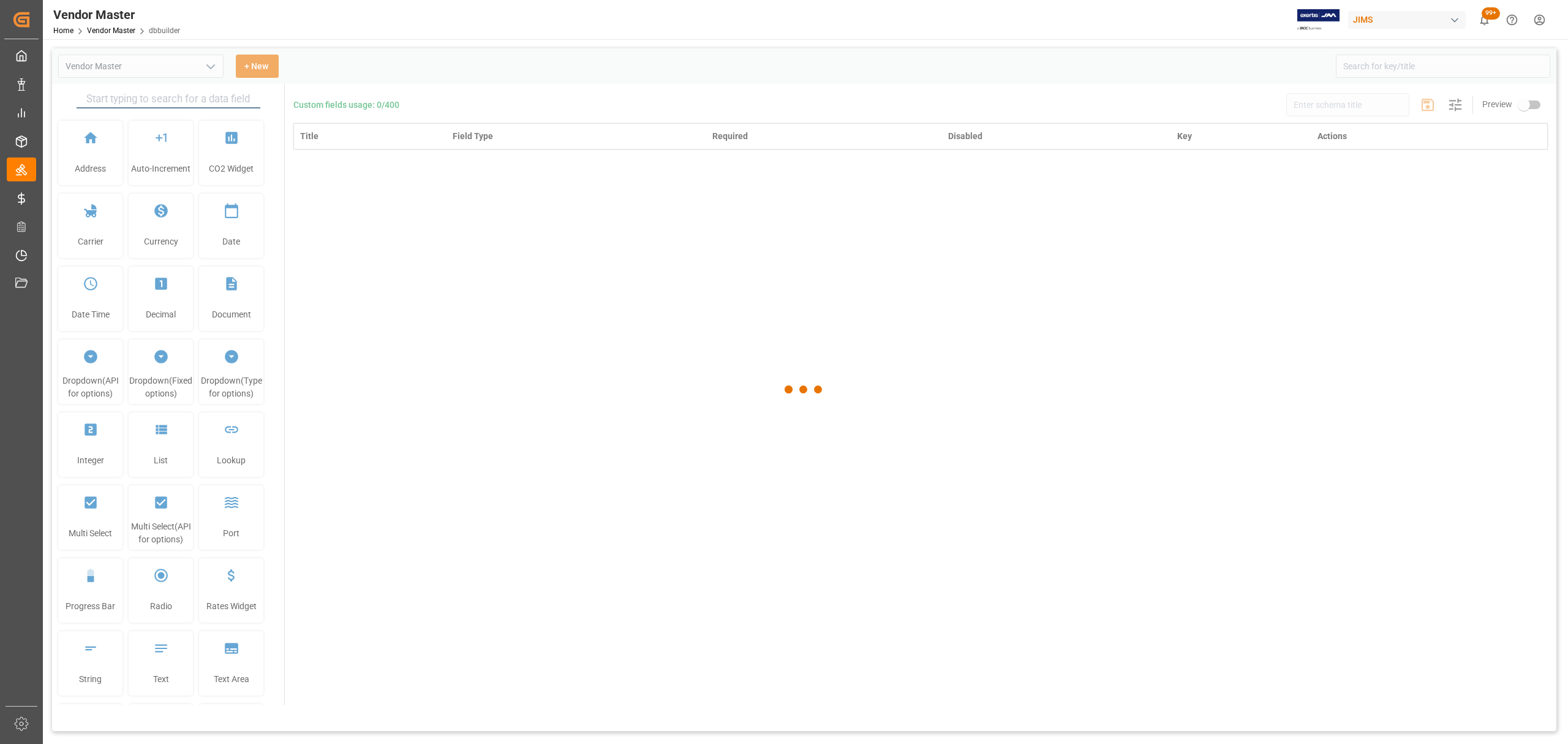
type input "Vendor Master"
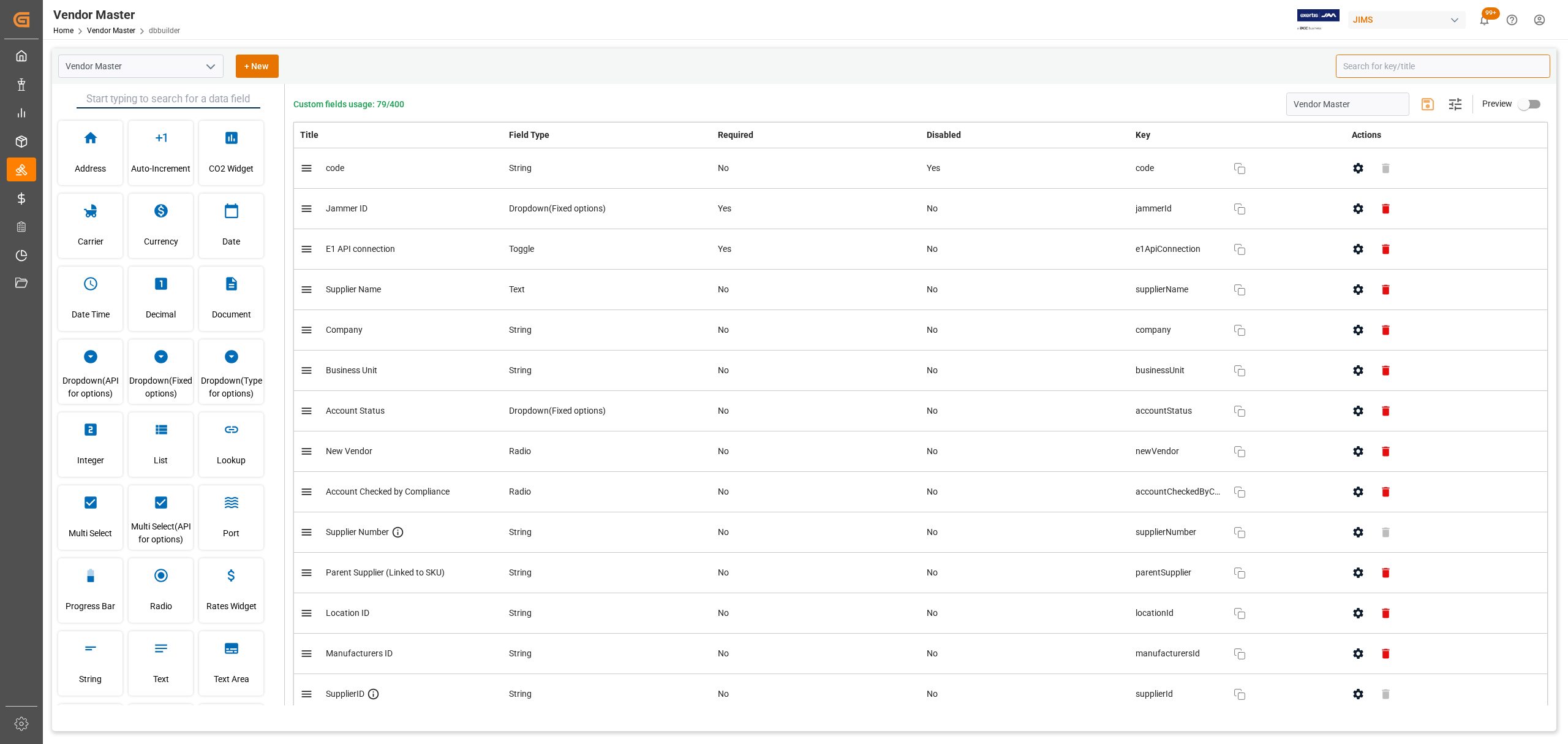
click at [1045, 68] on input at bounding box center [1443, 66] width 214 height 23
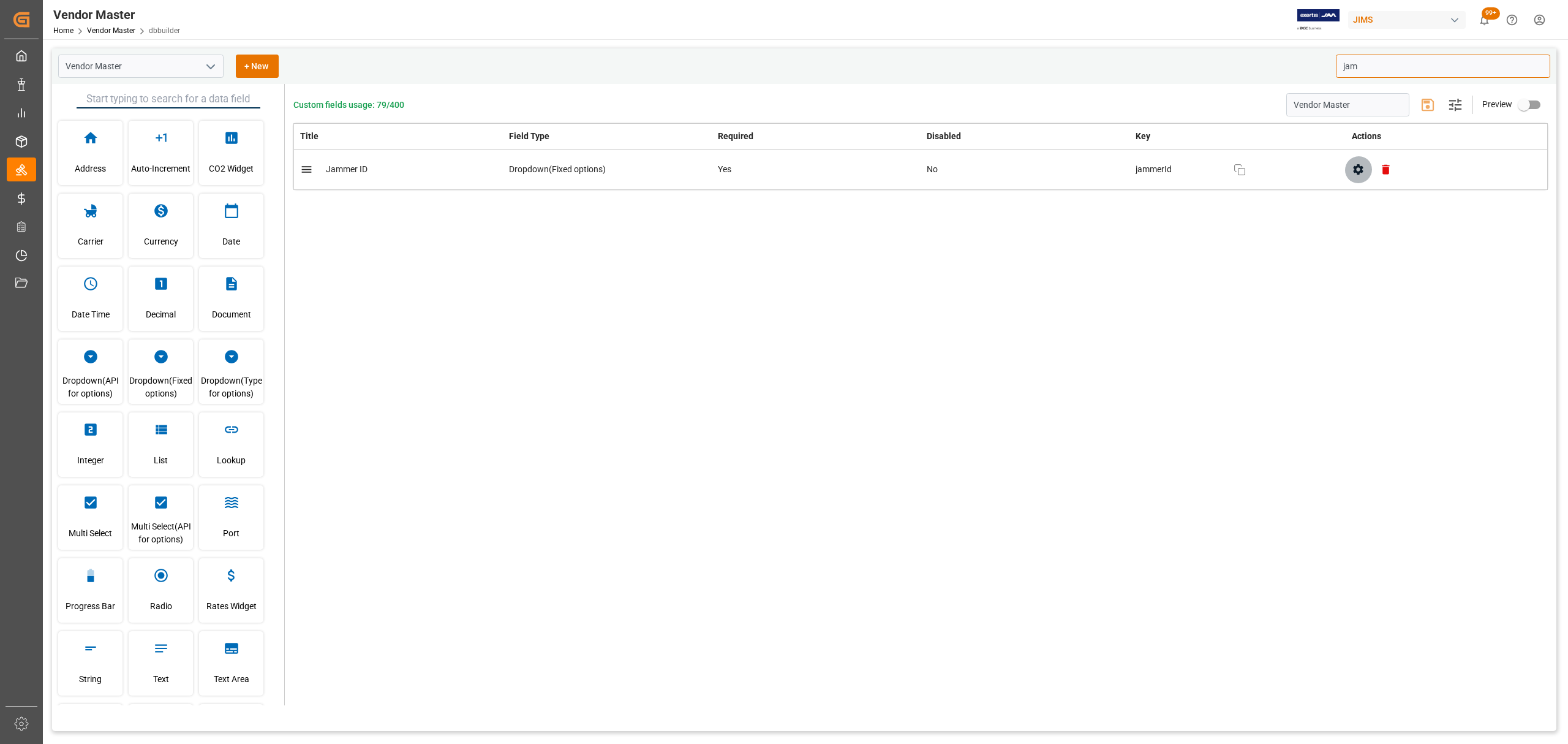
click at [1045, 170] on icon "button" at bounding box center [1358, 169] width 12 height 12
type input "jam"
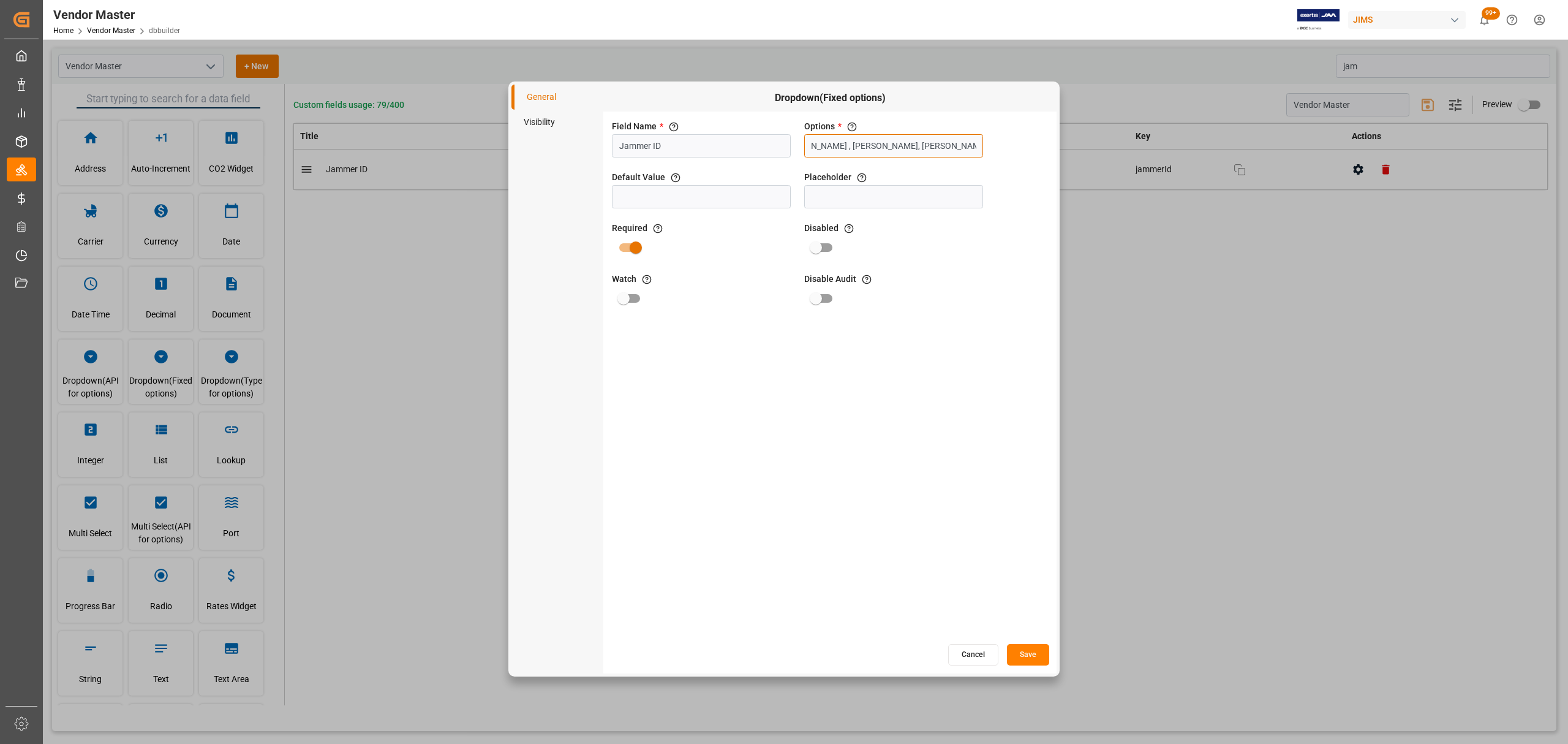
scroll to position [0, 1209]
drag, startPoint x: 898, startPoint y: 145, endPoint x: 1151, endPoint y: 153, distance: 253.1
click at [1045, 153] on div "General Visibility Dropdown(Fixed options) Field Name * The title of the field …" at bounding box center [784, 372] width 1568 height 744
click at [944, 148] on input "[PERSON_NAME], [PERSON_NAME], [PERSON_NAME], [PERSON_NAME], [PERSON_NAME], [PER…" at bounding box center [894, 145] width 179 height 23
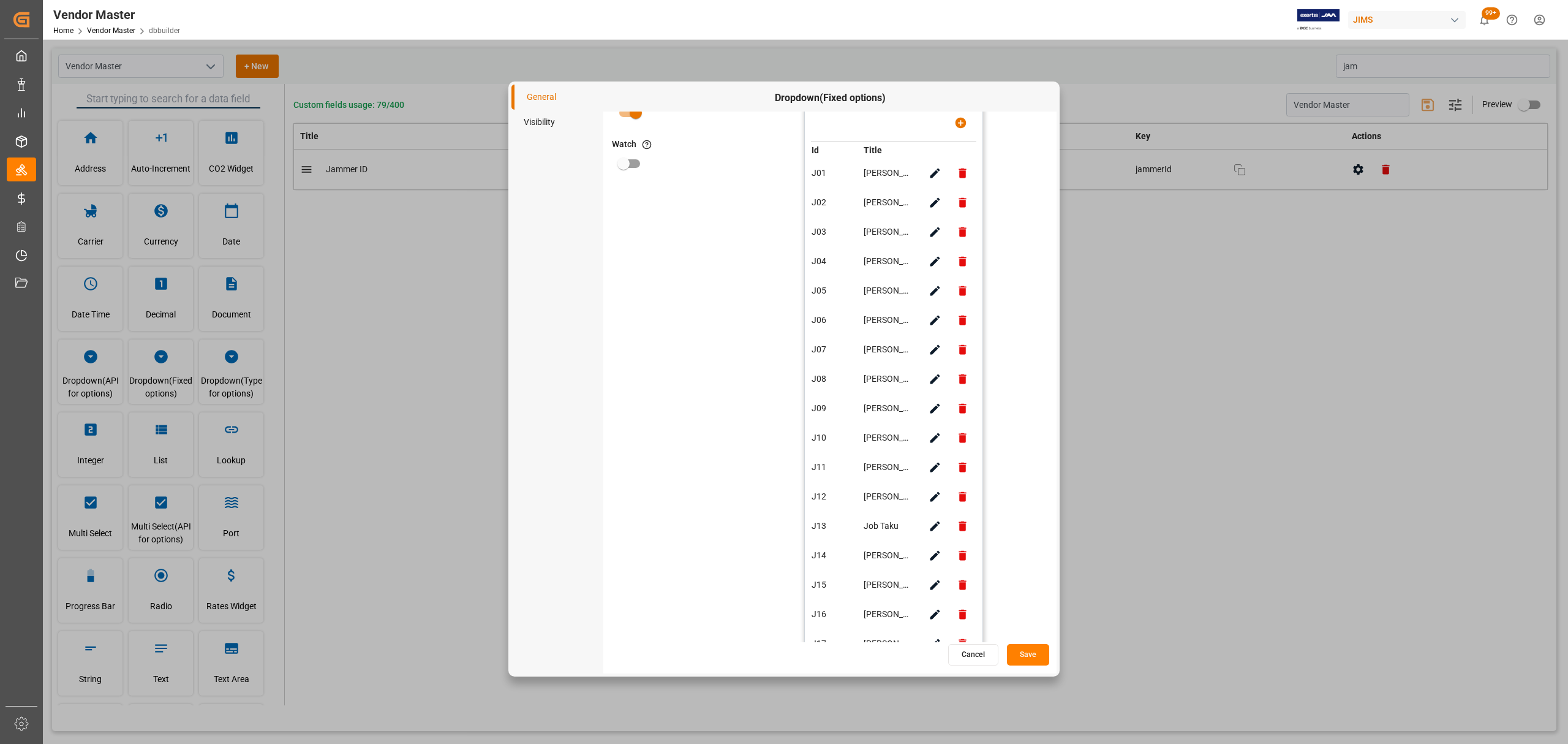
scroll to position [163, 0]
click at [983, 450] on button "Cancel" at bounding box center [973, 655] width 50 height 21
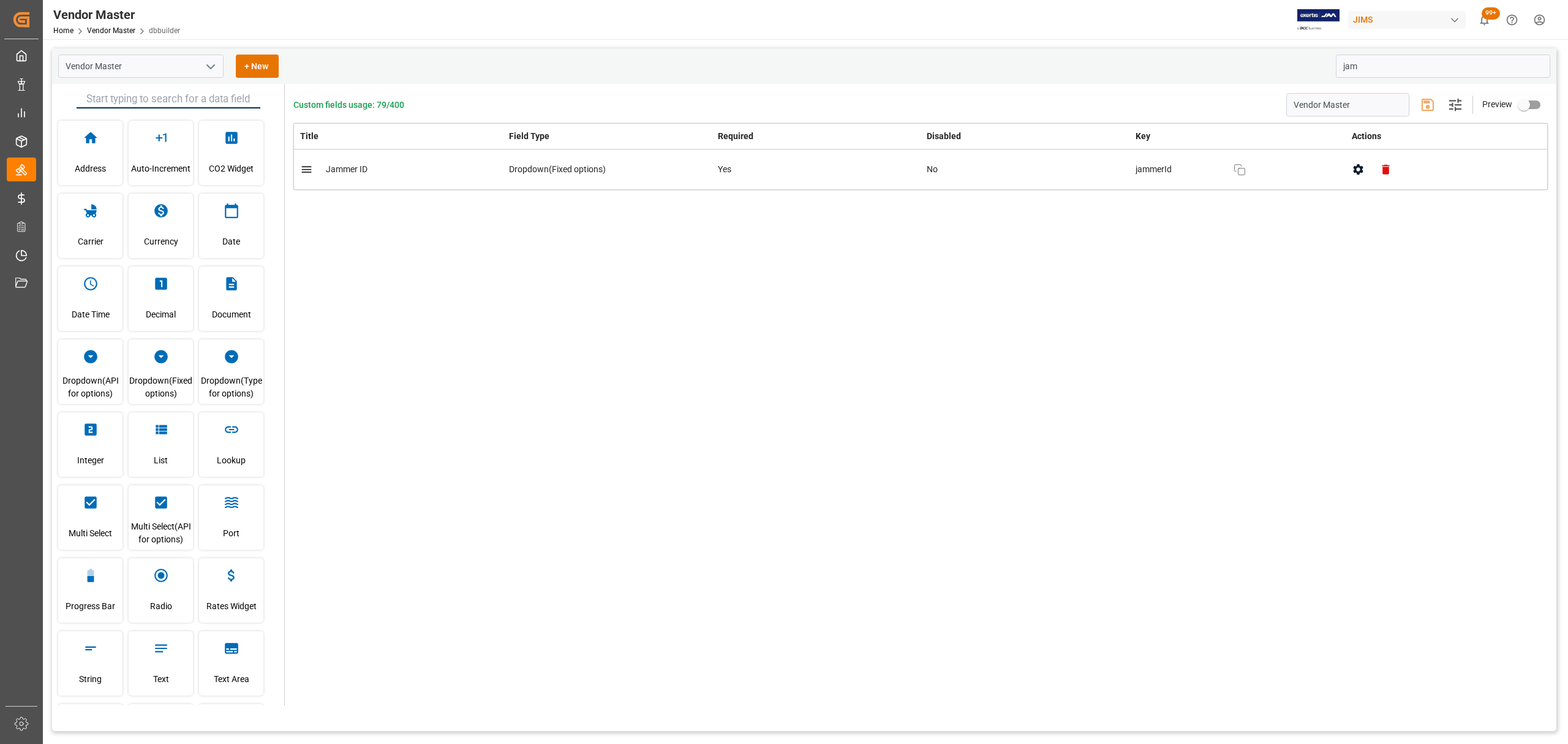
click at [743, 339] on div "Custom fields usage: 79/400 Vendor Master Settings Preview Title Field Type Req…" at bounding box center [920, 394] width 1272 height 621
click at [1045, 171] on icon "button" at bounding box center [1358, 169] width 12 height 12
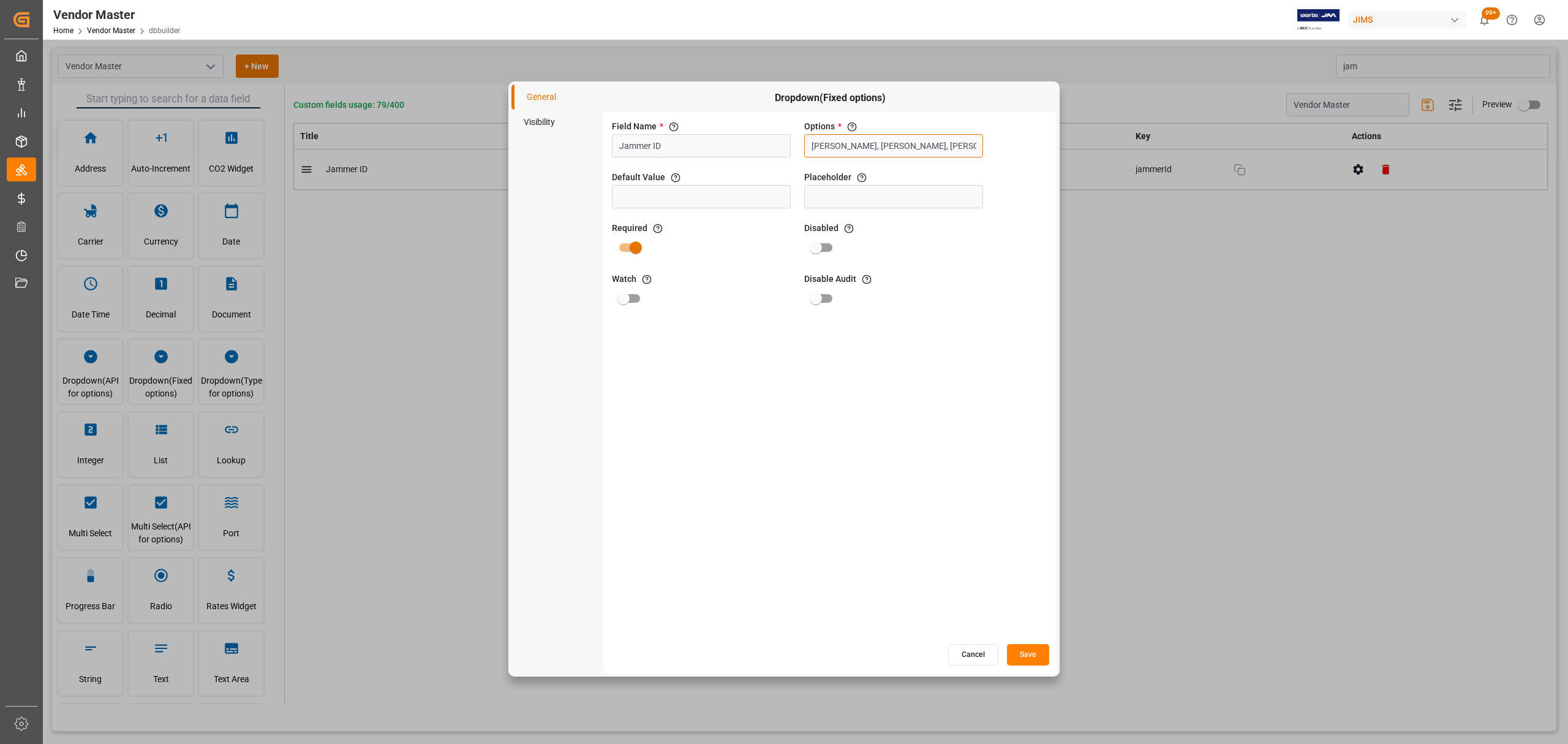
click at [878, 142] on input "[PERSON_NAME], [PERSON_NAME], [PERSON_NAME], [PERSON_NAME], [PERSON_NAME], [PER…" at bounding box center [894, 145] width 179 height 23
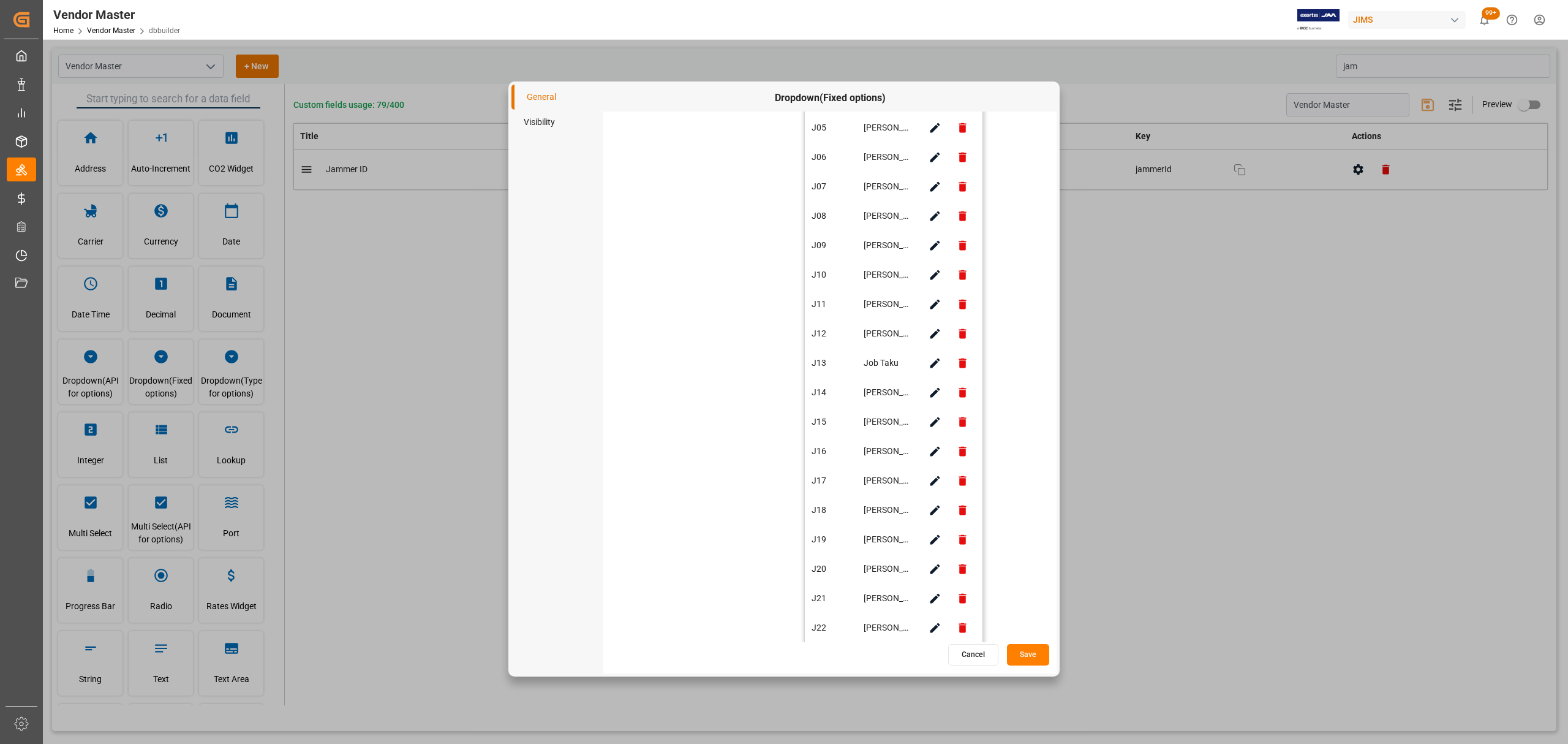
scroll to position [334, 0]
click at [1045, 429] on div "General Visibility Dropdown(Fixed options) Field Name * The title of the field …" at bounding box center [784, 372] width 1568 height 744
click at [963, 450] on button "Cancel" at bounding box center [973, 655] width 50 height 21
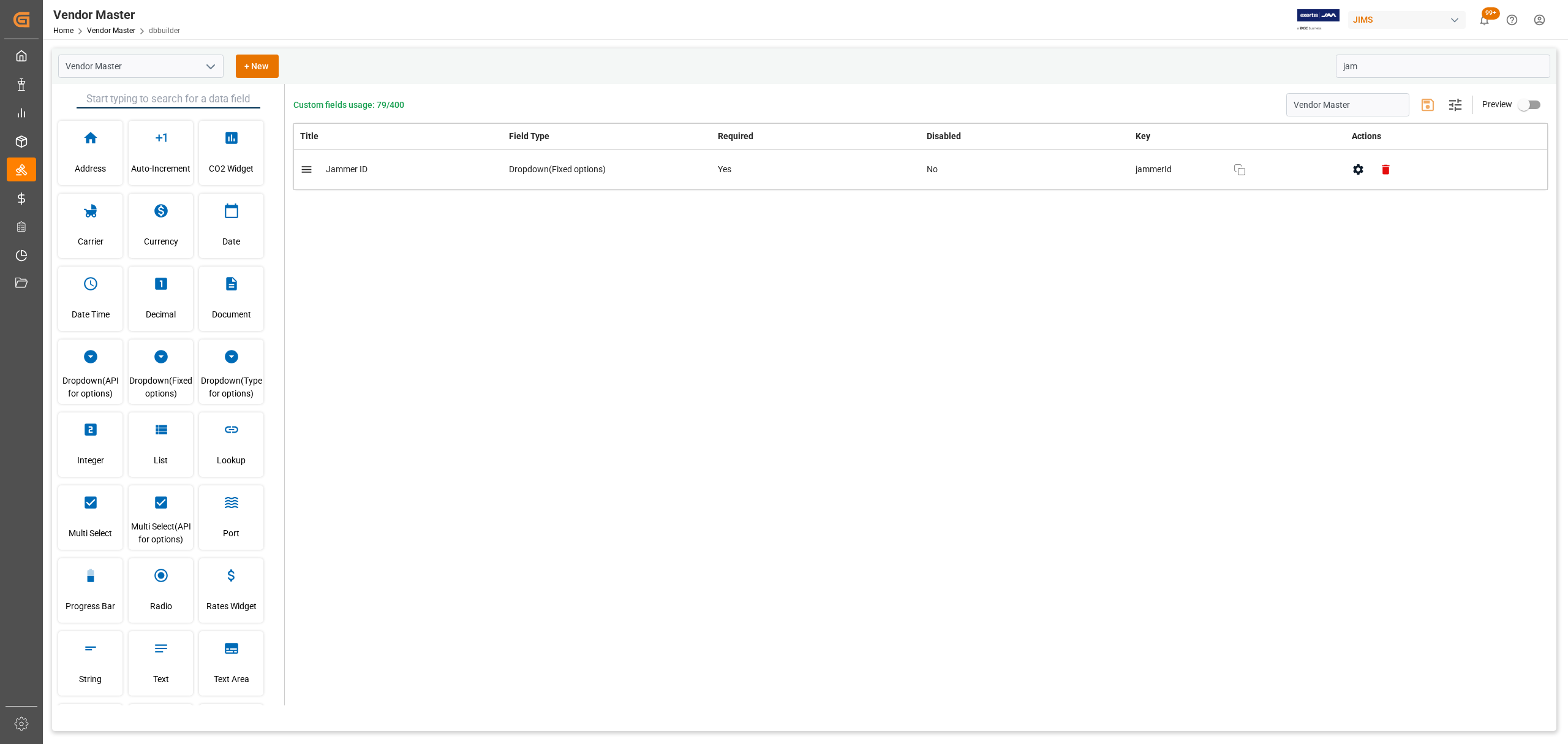
click at [582, 347] on div "Custom fields usage: 79/400 Vendor Master Settings Preview Title Field Type Req…" at bounding box center [920, 394] width 1272 height 621
click at [1045, 174] on icon "button" at bounding box center [1358, 169] width 12 height 12
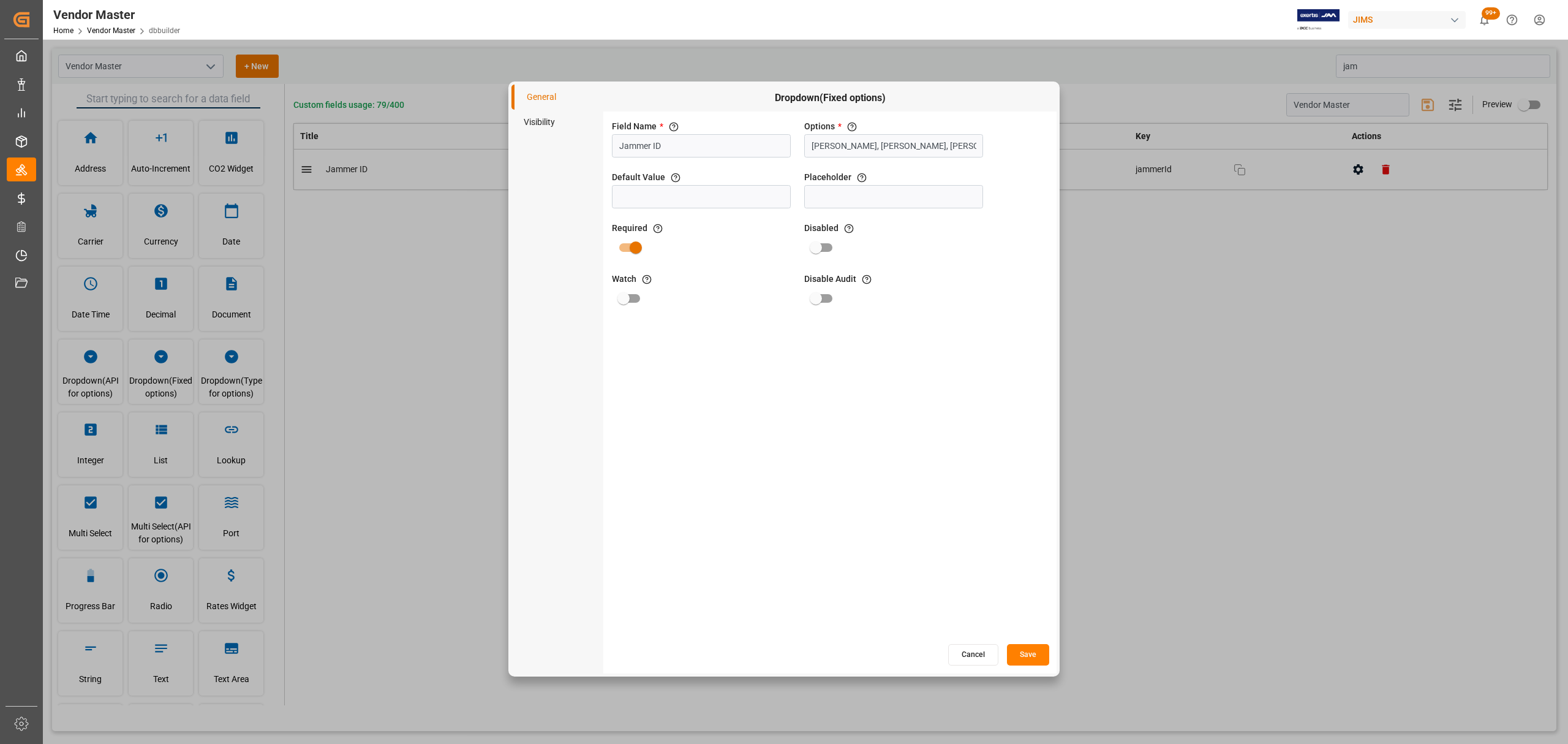
click at [549, 120] on li "Visibility" at bounding box center [557, 122] width 92 height 25
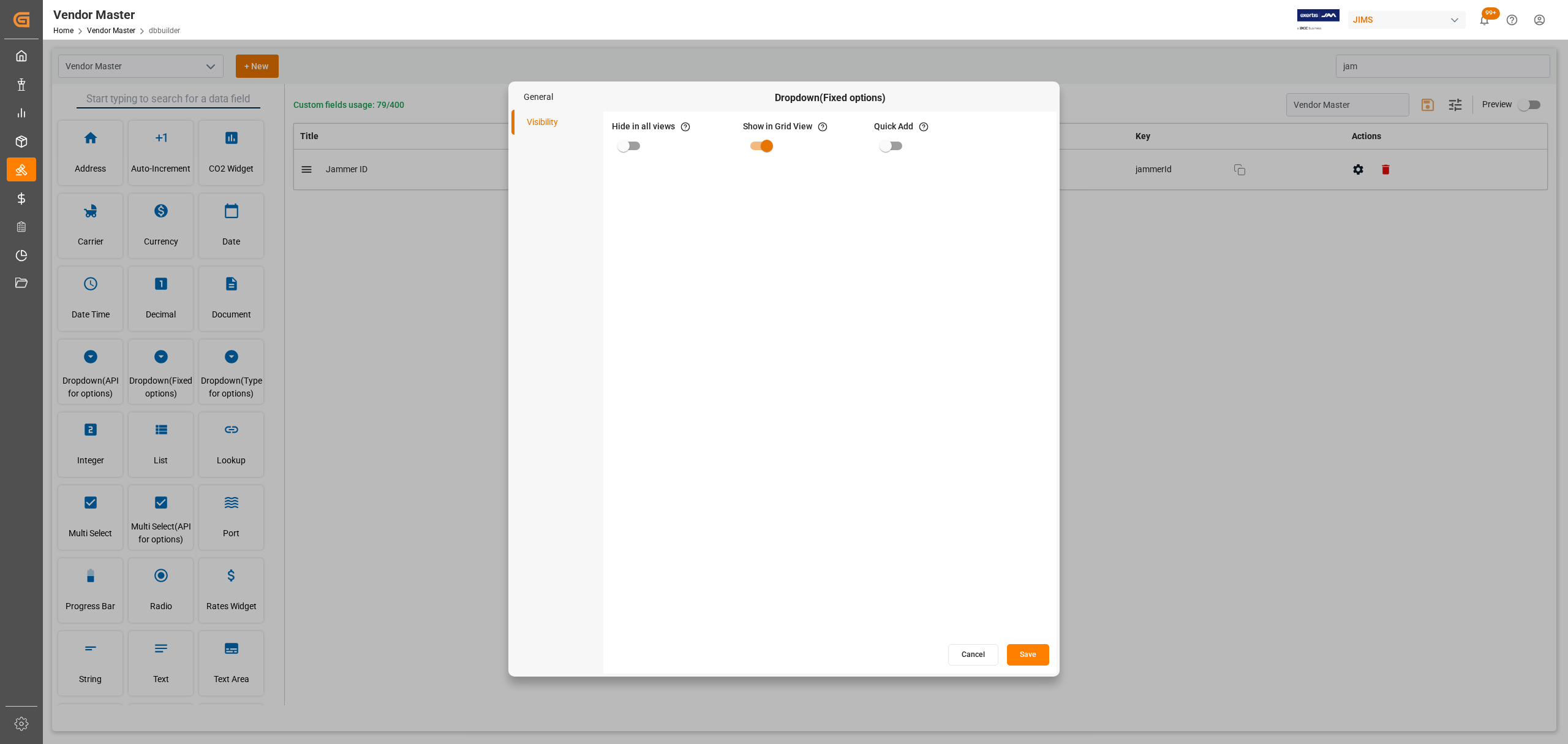
click at [541, 101] on li "General" at bounding box center [557, 97] width 92 height 25
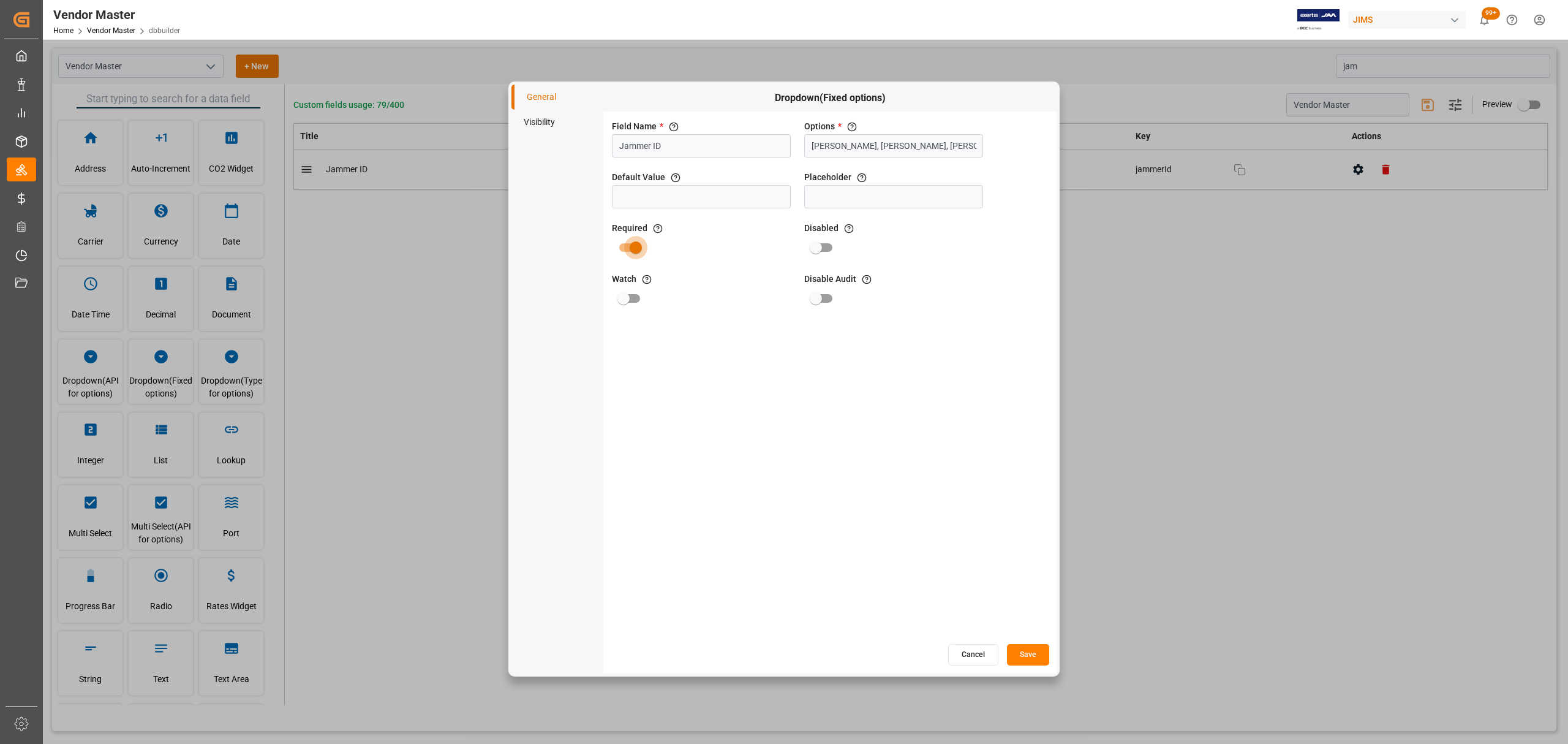
click at [628, 246] on input "primary checkbox" at bounding box center [636, 247] width 70 height 23
checkbox input "false"
click at [1042, 450] on button "Save" at bounding box center [1027, 655] width 42 height 21
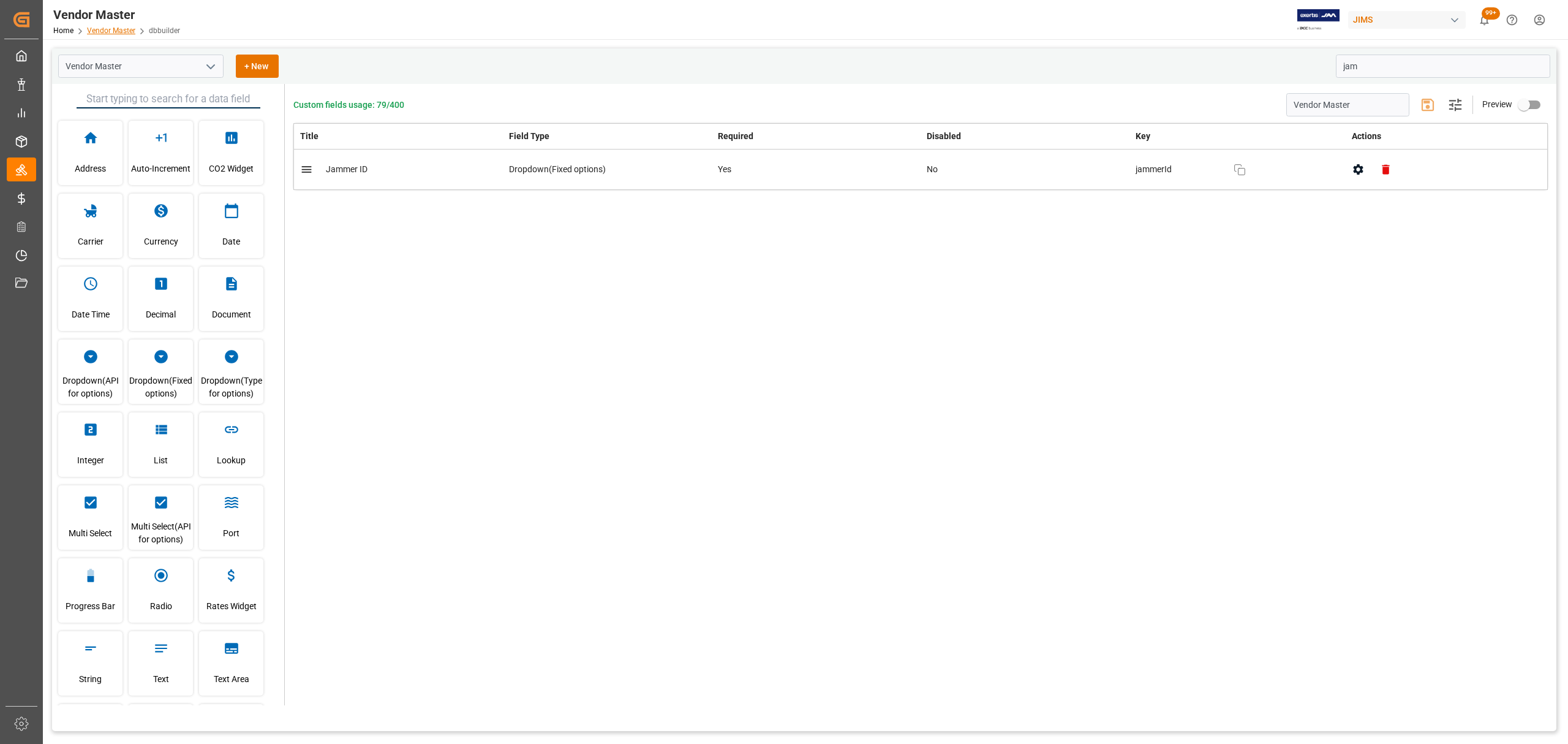
click at [107, 30] on link "Vendor Master" at bounding box center [111, 31] width 48 height 9
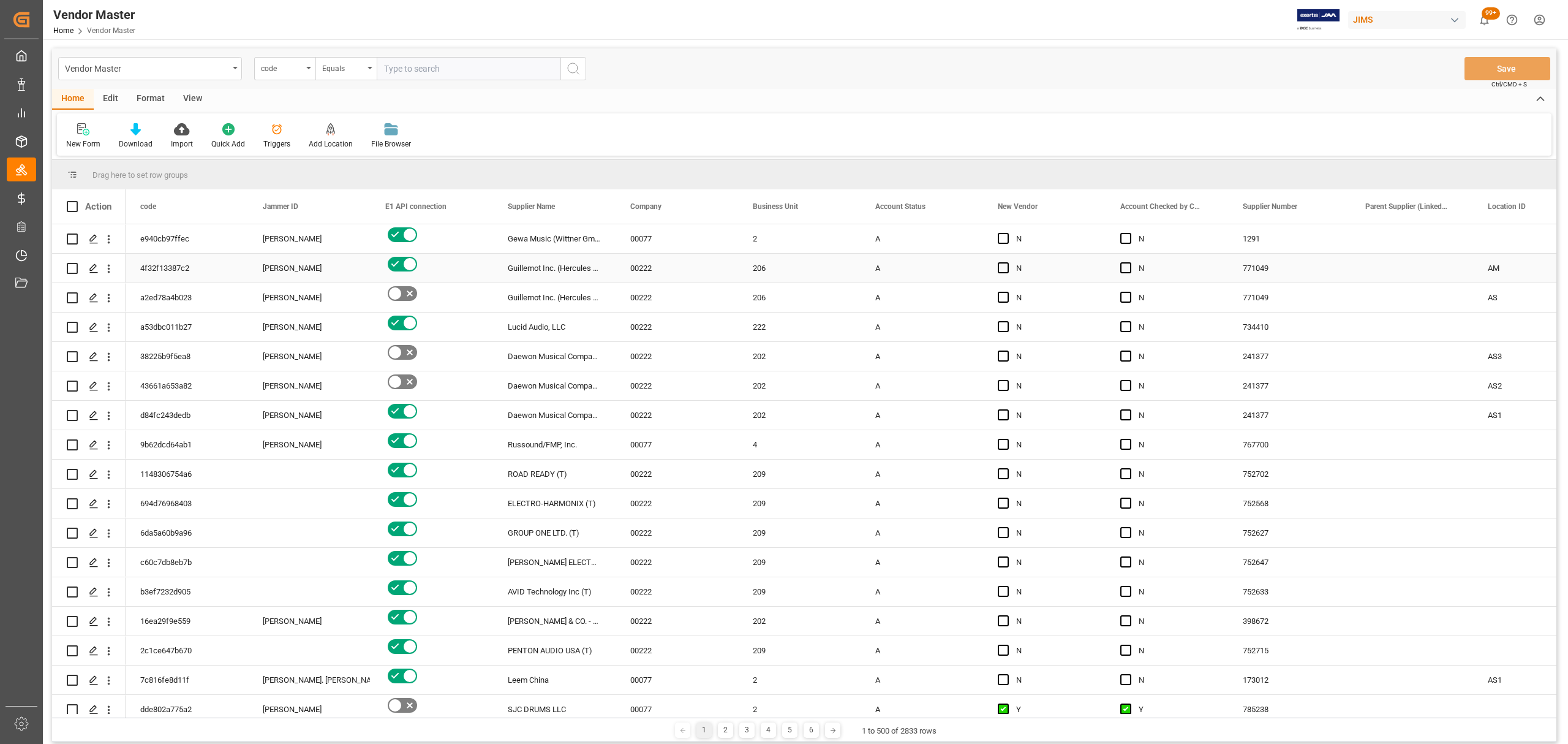
click at [291, 242] on div "[PERSON_NAME]" at bounding box center [309, 239] width 93 height 29
click at [291, 266] on div "[PERSON_NAME]" at bounding box center [309, 269] width 93 height 29
click at [351, 271] on icon "open menu" at bounding box center [348, 276] width 14 height 14
click at [309, 275] on input "[PERSON_NAME]" at bounding box center [309, 275] width 103 height 23
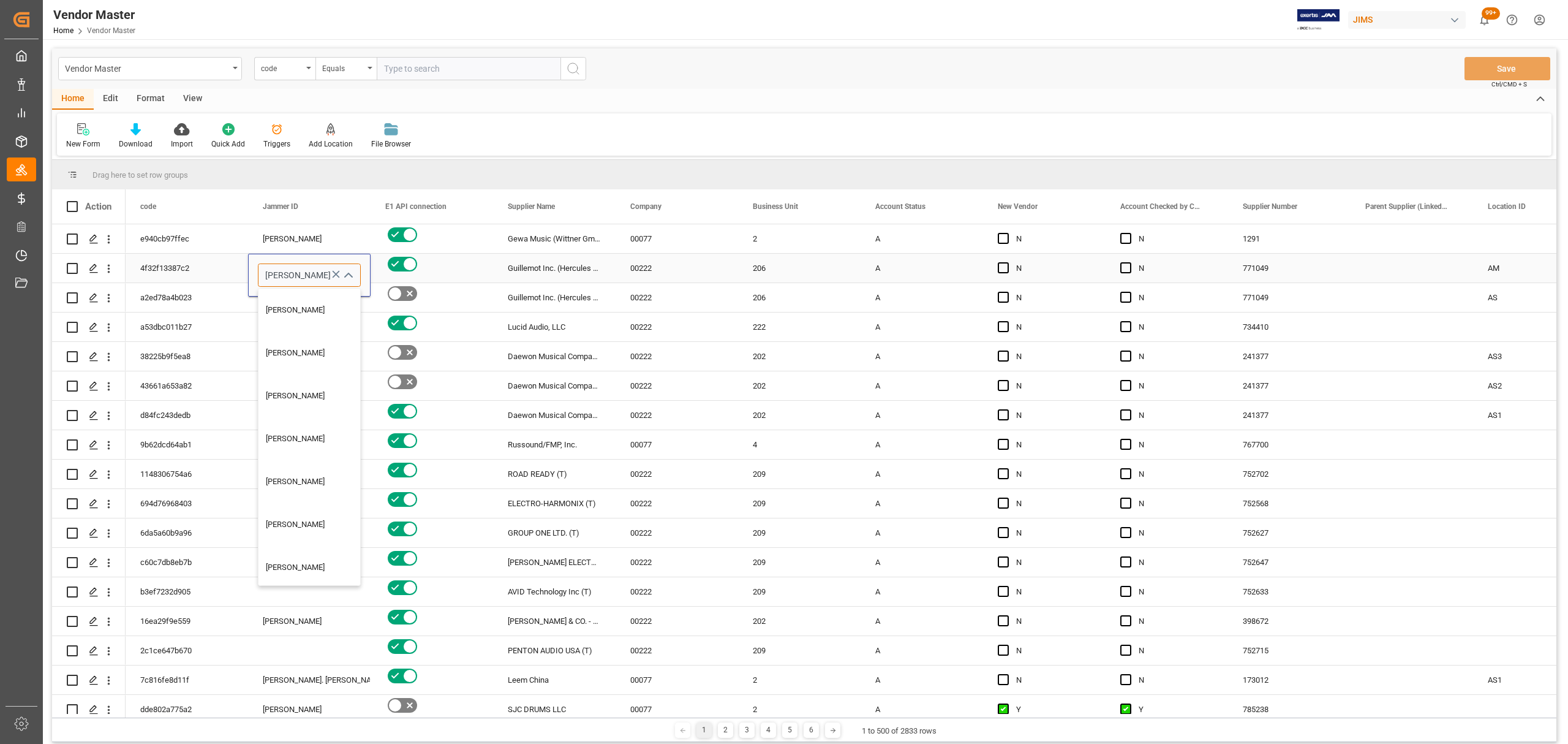
click at [309, 275] on input "[PERSON_NAME]" at bounding box center [309, 275] width 103 height 23
click at [334, 273] on icon "Press SPACE to select this row." at bounding box center [336, 275] width 7 height 7
click at [334, 273] on icon "Press SPACE to select this row." at bounding box center [336, 274] width 12 height 12
